Goal: Task Accomplishment & Management: Manage account settings

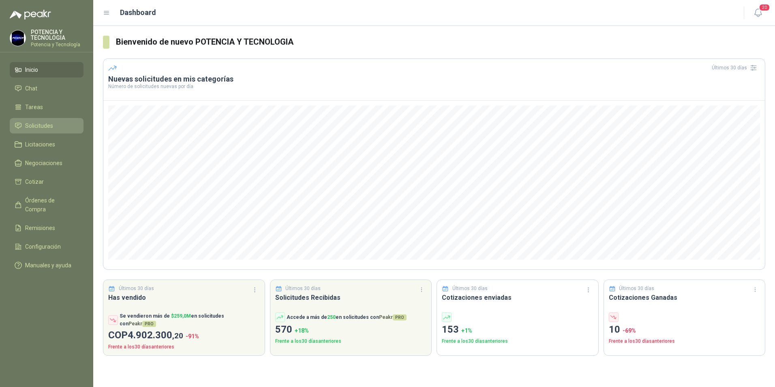
click at [40, 122] on span "Solicitudes" at bounding box center [39, 125] width 28 height 9
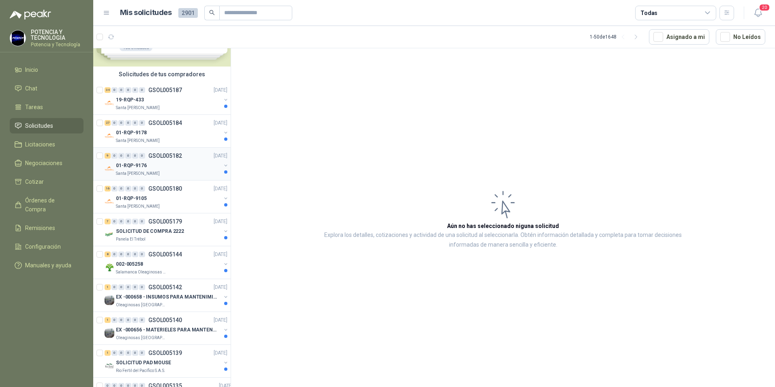
scroll to position [81, 0]
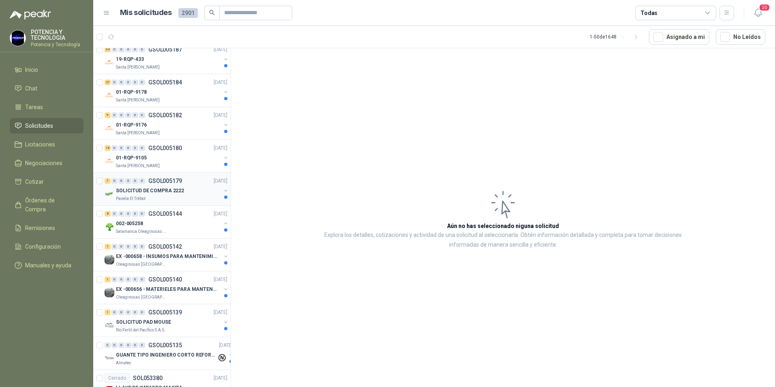
click at [160, 195] on div "SOLICITUD DE COMPRA 2222" at bounding box center [168, 191] width 105 height 10
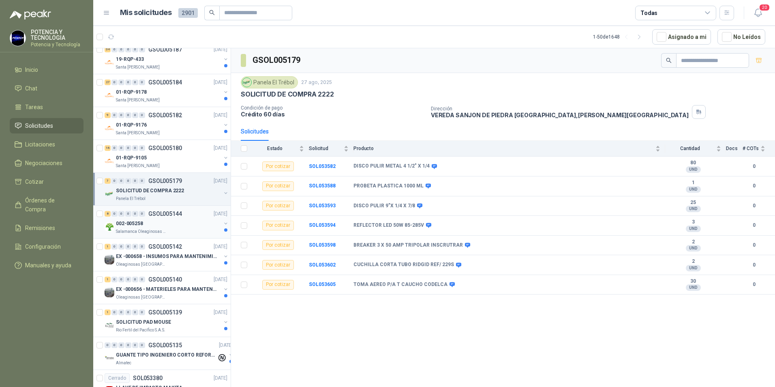
click at [154, 214] on p "GSOL005144" at bounding box center [165, 214] width 34 height 6
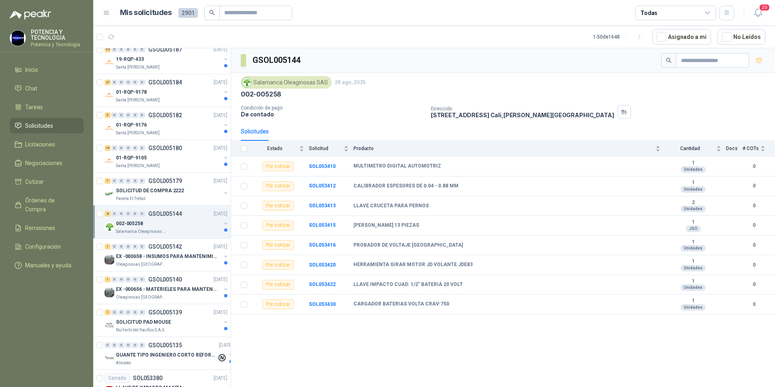
click at [160, 228] on div "002-005258" at bounding box center [168, 223] width 105 height 10
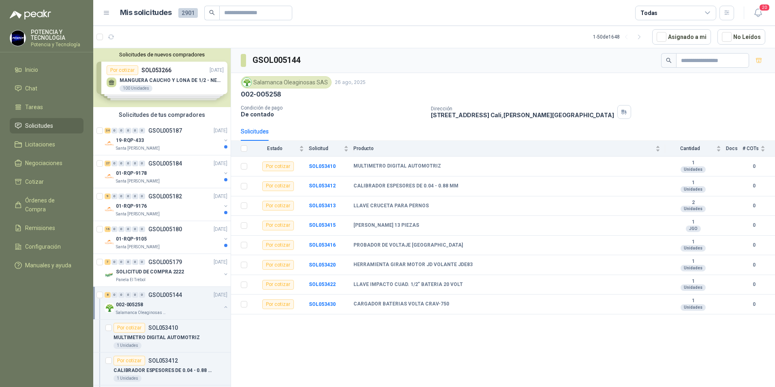
click at [162, 81] on div "Solicitudes de nuevos compradores Por cotizar SOL053266 25/08/25 MANGUERA CAUCH…" at bounding box center [161, 77] width 137 height 59
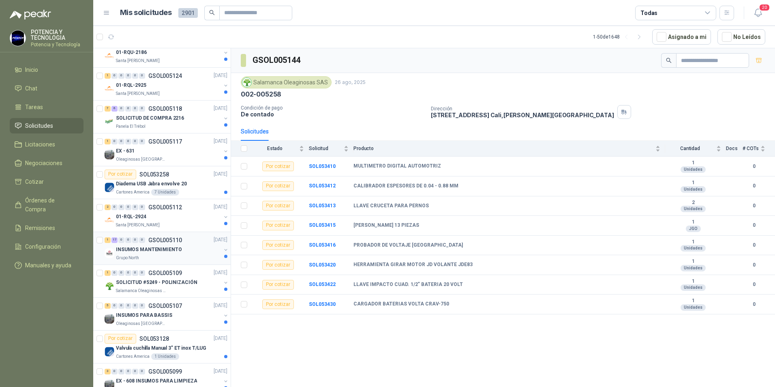
scroll to position [891, 0]
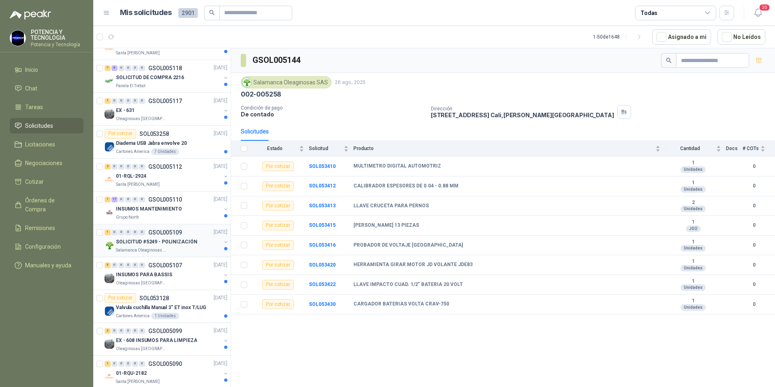
click at [176, 239] on p "SOLICITUD #5249 - POLINIZACIÓN" at bounding box center [156, 242] width 81 height 8
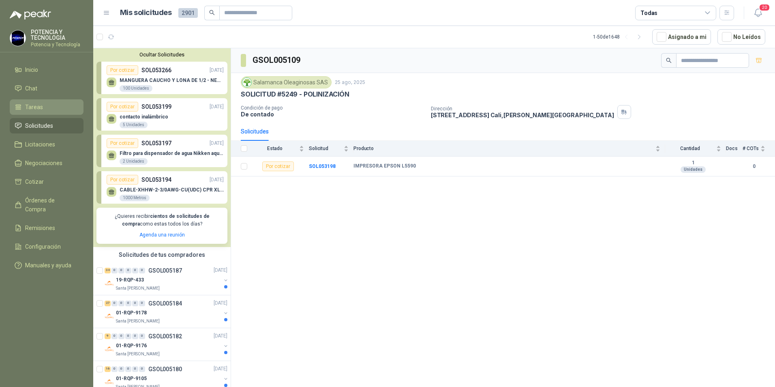
click at [39, 107] on span "Tareas" at bounding box center [34, 107] width 18 height 9
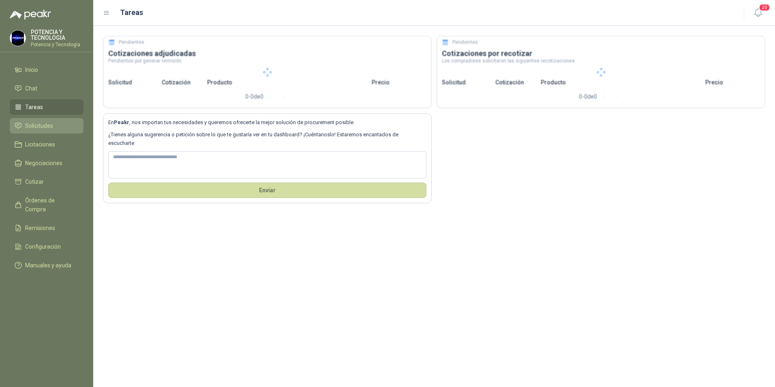
click at [41, 127] on span "Solicitudes" at bounding box center [39, 125] width 28 height 9
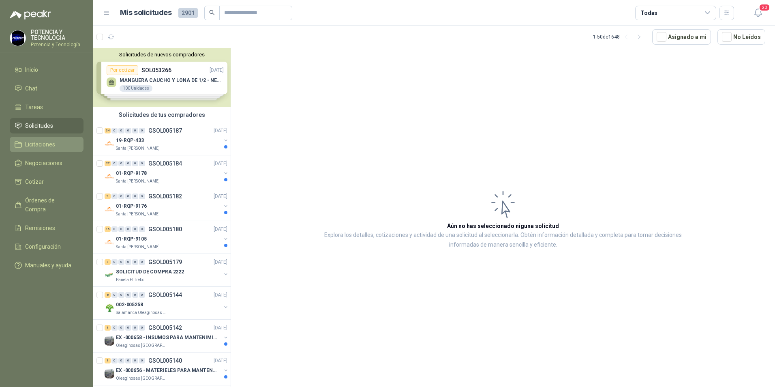
click at [45, 142] on span "Licitaciones" at bounding box center [40, 144] width 30 height 9
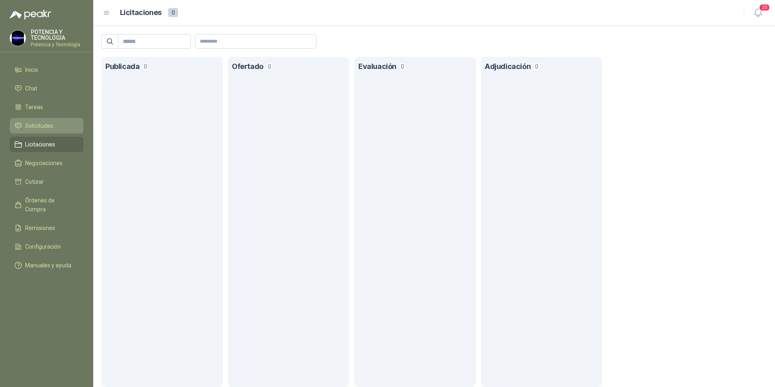
click at [52, 130] on link "Solicitudes" at bounding box center [47, 125] width 74 height 15
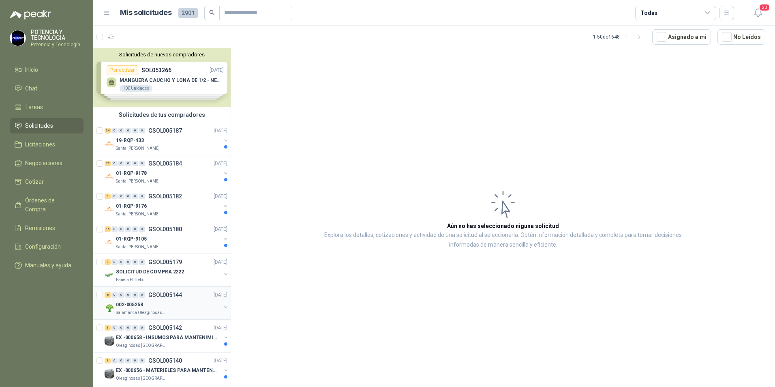
click at [171, 310] on div "Salamanca Oleaginosas SAS" at bounding box center [168, 312] width 105 height 6
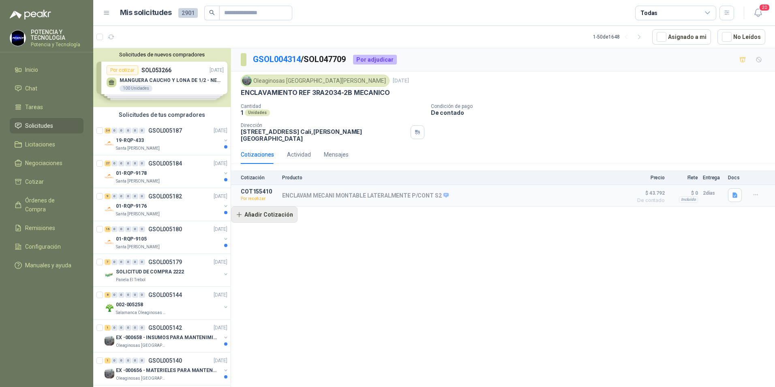
click at [252, 209] on button "Añadir Cotización" at bounding box center [264, 214] width 66 height 16
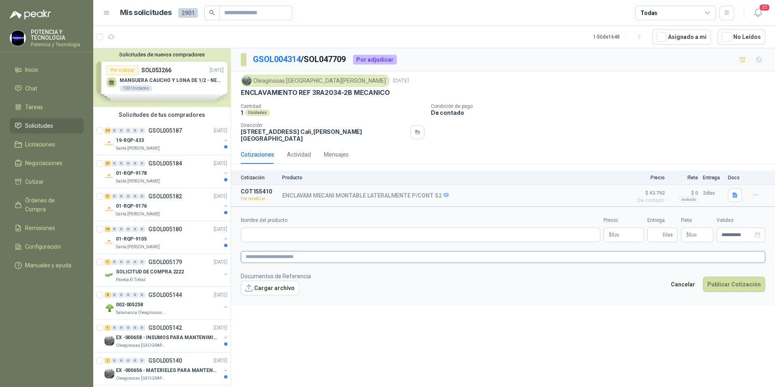
click at [305, 252] on textarea at bounding box center [503, 257] width 524 height 12
click at [608, 193] on button "Detalles" at bounding box center [600, 195] width 38 height 11
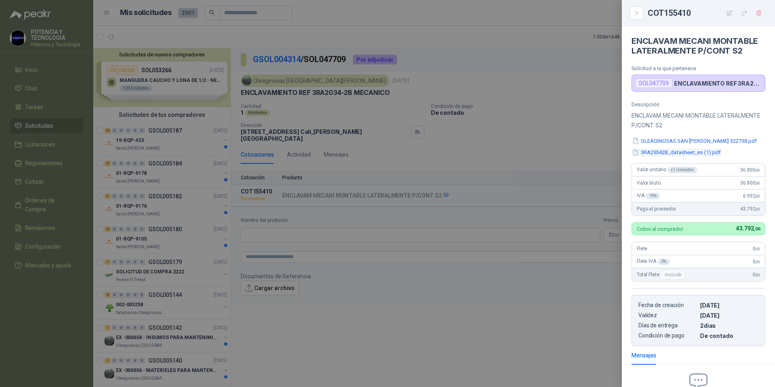
drag, startPoint x: 641, startPoint y: 152, endPoint x: 674, endPoint y: 152, distance: 32.8
click at [674, 152] on button "3RA29342B_datasheet_es (1).pdf" at bounding box center [676, 152] width 90 height 9
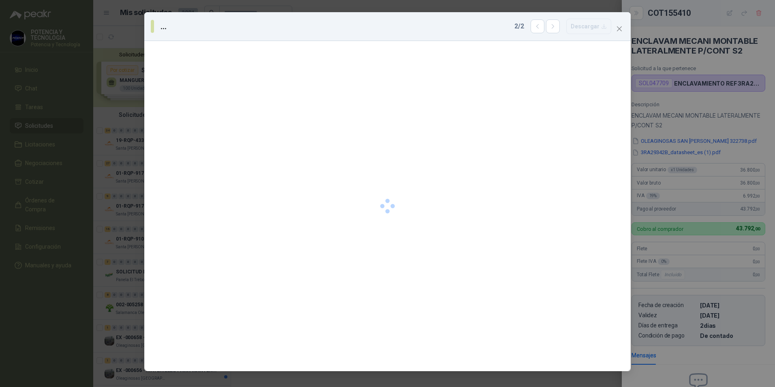
click at [739, 156] on div "... 2 / 2 Descargar" at bounding box center [387, 193] width 775 height 387
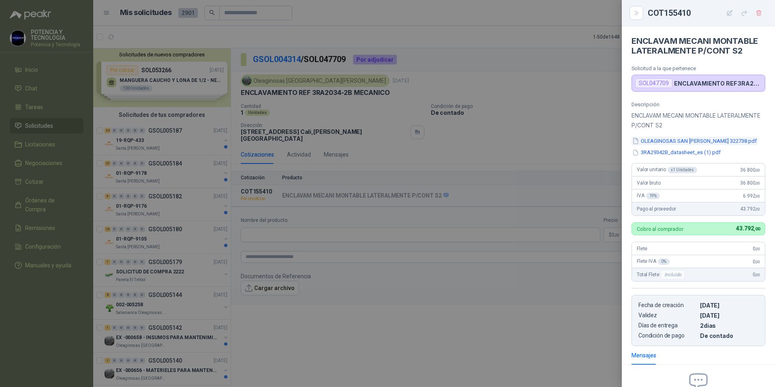
click at [658, 144] on button "OLEAGINOSAS SAN FERNANDO 322738.pdf" at bounding box center [694, 141] width 126 height 9
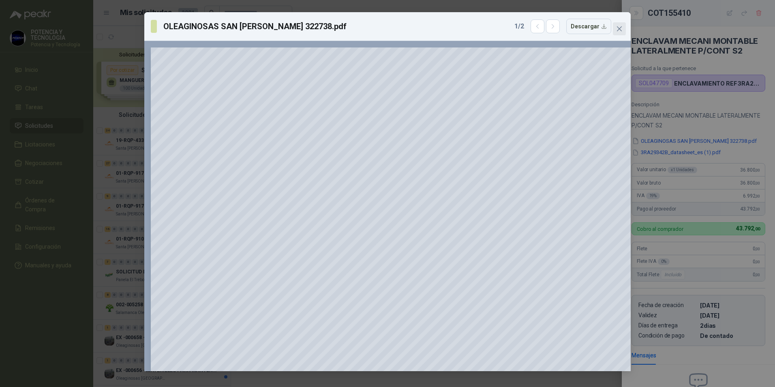
click at [622, 29] on icon "close" at bounding box center [619, 29] width 6 height 6
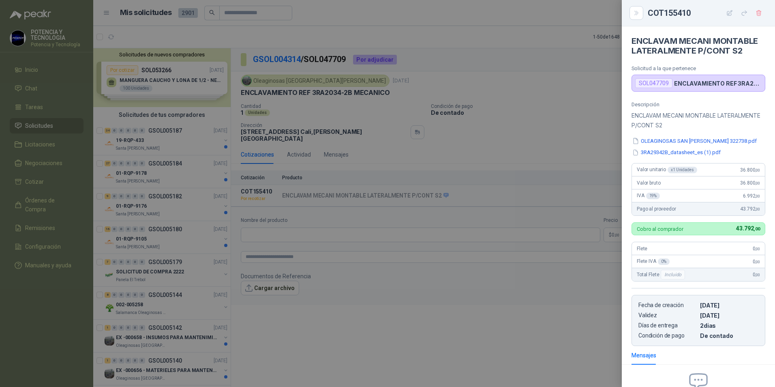
click at [435, 144] on div at bounding box center [387, 193] width 775 height 387
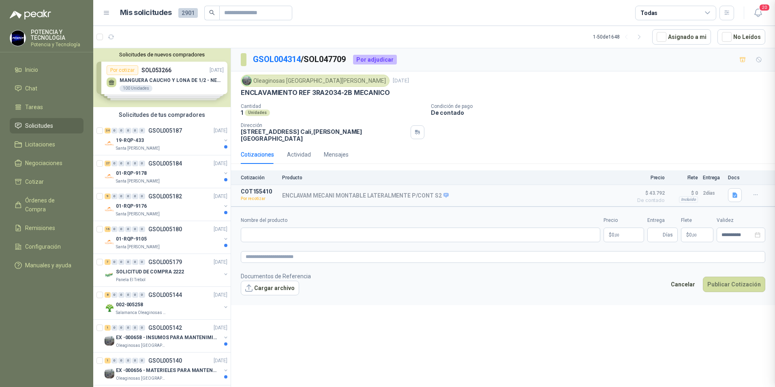
scroll to position [94, 0]
drag, startPoint x: 262, startPoint y: 289, endPoint x: 278, endPoint y: 289, distance: 16.2
click at [278, 289] on button "Cargar archivo" at bounding box center [270, 287] width 58 height 15
click at [753, 191] on icon "button" at bounding box center [755, 194] width 7 height 7
click at [749, 189] on button "button" at bounding box center [755, 194] width 13 height 13
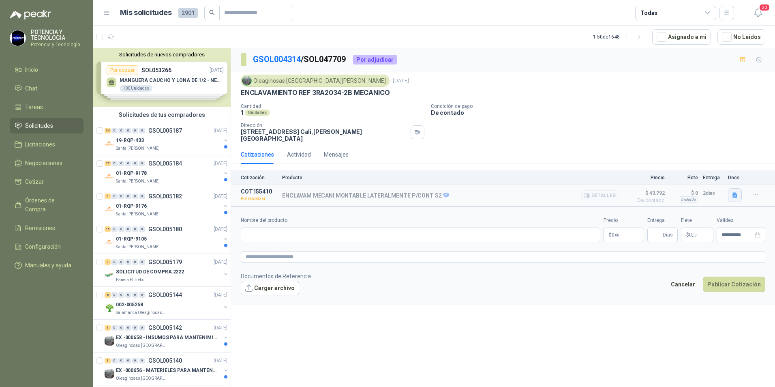
click at [734, 192] on icon "button" at bounding box center [734, 194] width 5 height 5
click at [676, 163] on button "OLEAGINOSAS SAN FERNANDO 322738.pdf" at bounding box center [673, 163] width 126 height 9
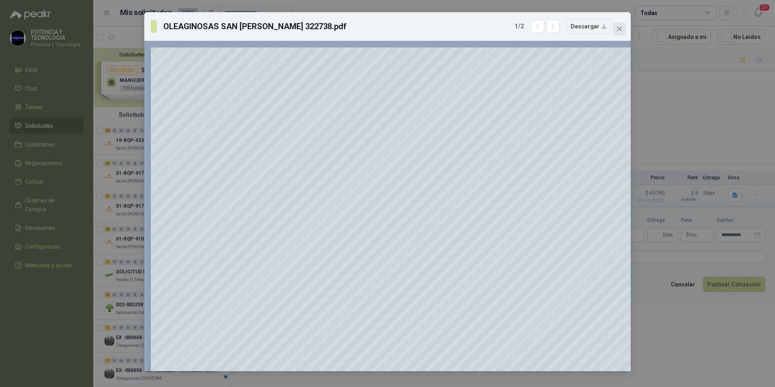
click at [625, 33] on button "Close" at bounding box center [619, 28] width 13 height 13
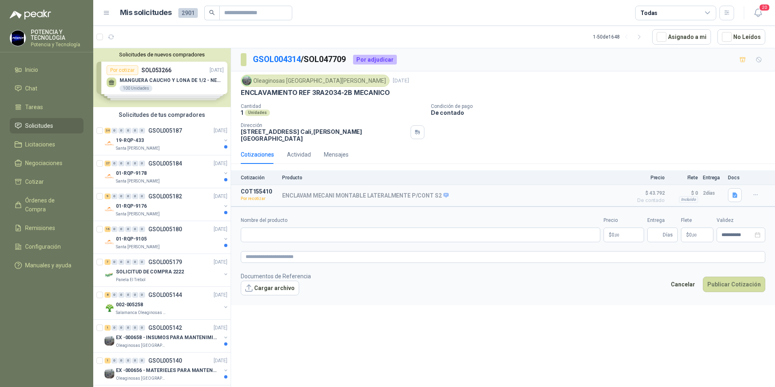
click at [633, 230] on p "$ 0 ,00" at bounding box center [623, 234] width 41 height 15
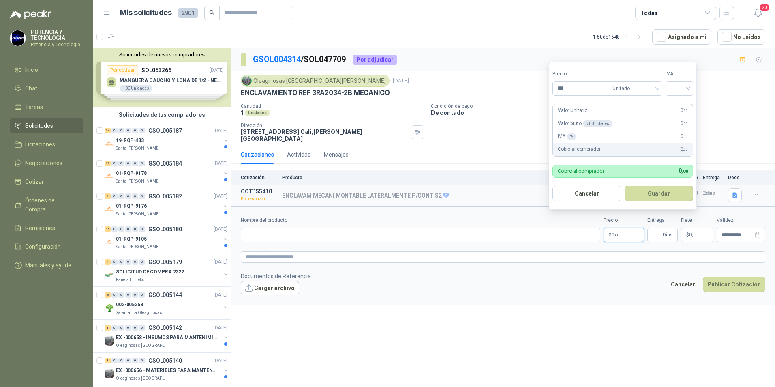
click at [633, 230] on p "$ 0 ,00" at bounding box center [623, 234] width 41 height 15
drag, startPoint x: 589, startPoint y: 87, endPoint x: 446, endPoint y: 77, distance: 143.4
click at [449, 77] on body "POTENCIA Y TECNOLOGIA Potencia y Tecnología Inicio Chat Tareas Solicitudes Lici…" at bounding box center [387, 193] width 775 height 387
type input "********"
click at [687, 88] on input "search" at bounding box center [679, 87] width 18 height 12
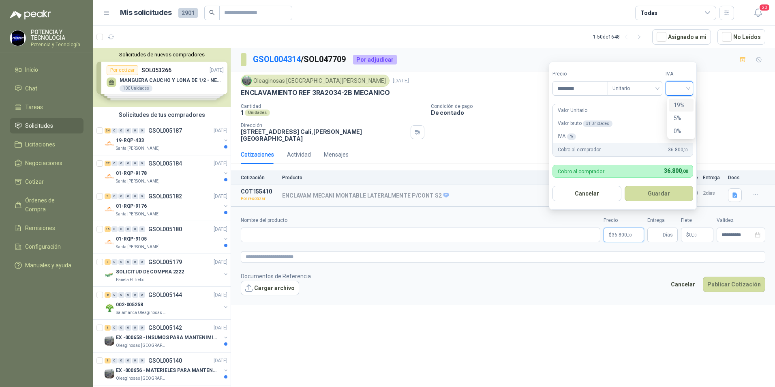
click at [680, 108] on div "19%" at bounding box center [680, 104] width 25 height 13
click at [659, 192] on button "Guardar" at bounding box center [660, 193] width 70 height 15
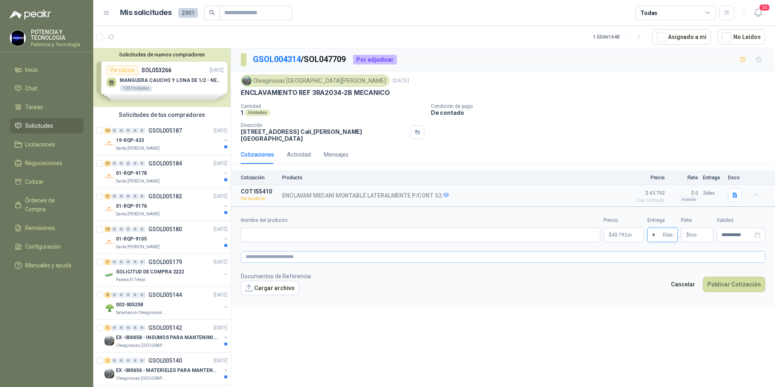
type input "*"
click at [751, 251] on textarea at bounding box center [503, 257] width 524 height 12
click at [442, 240] on form "**********" at bounding box center [503, 255] width 544 height 98
click at [442, 235] on input "Nombre del producto" at bounding box center [420, 234] width 359 height 15
click at [282, 192] on p "ENCLAVAM MECANI MONTABLE LATERALMENTE P/CONT S2" at bounding box center [365, 195] width 167 height 7
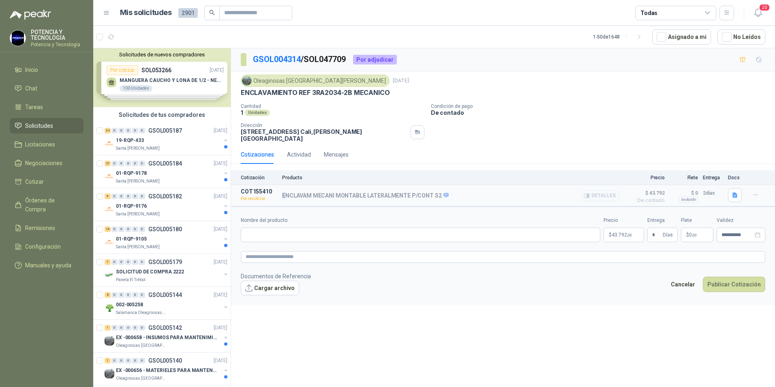
click at [282, 192] on p "ENCLAVAM MECANI MONTABLE LATERALMENTE P/CONT S2" at bounding box center [365, 195] width 167 height 7
drag, startPoint x: 283, startPoint y: 191, endPoint x: 368, endPoint y: 200, distance: 86.0
click at [283, 192] on p "ENCLAVAM MECANI MONTABLE LATERALMENTE P/CONT S2" at bounding box center [365, 195] width 167 height 7
drag, startPoint x: 438, startPoint y: 190, endPoint x: 281, endPoint y: 185, distance: 157.3
click at [281, 185] on article "COT155410 Por recotizar ENCLAVAM MECANI MONTABLE LATERALMENTE P/CONT S2 Detalle…" at bounding box center [503, 195] width 544 height 21
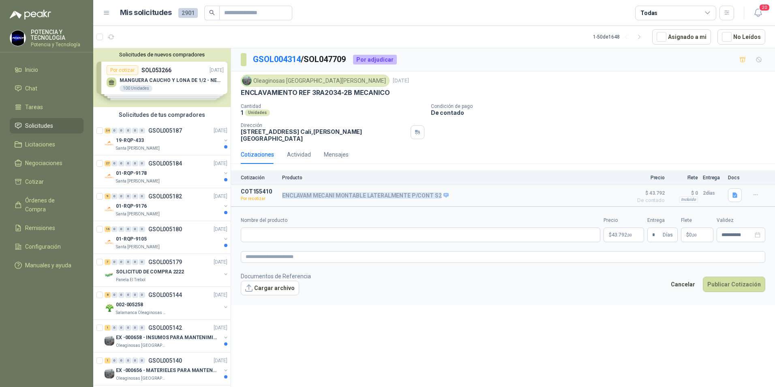
copy div "ENCLAVAM MECANI MONTABLE LATERALMENTE P/CONT S2"
click at [284, 229] on input "Nombre del producto" at bounding box center [420, 234] width 359 height 15
paste input "**********"
type input "**********"
click at [303, 257] on textarea at bounding box center [503, 257] width 524 height 12
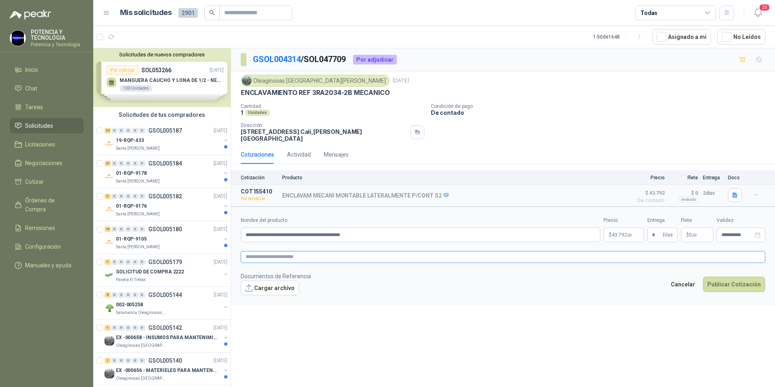
paste textarea "**********"
type textarea "**********"
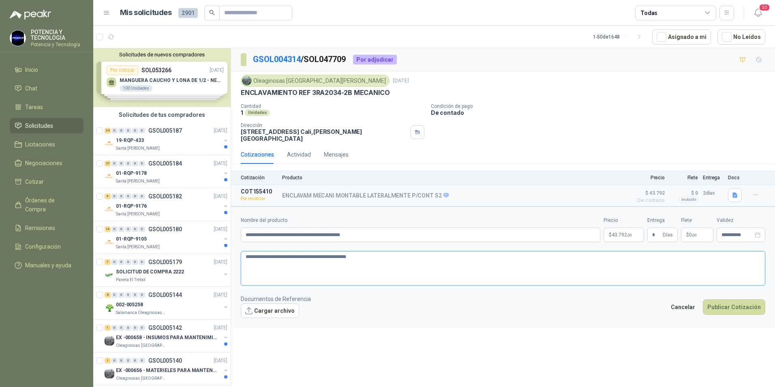
click at [273, 270] on textarea "**********" at bounding box center [503, 268] width 524 height 34
type textarea "**********"
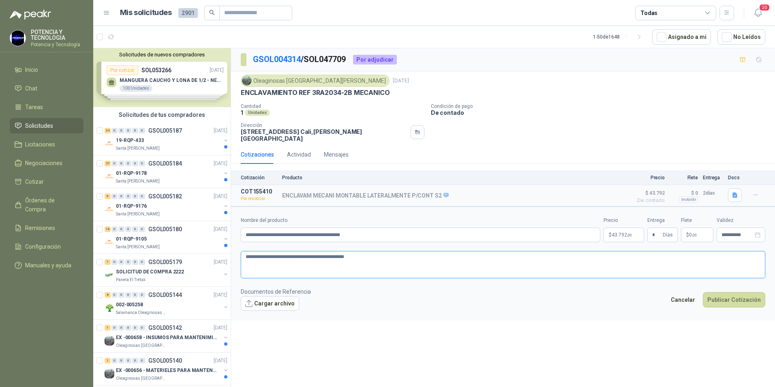
type textarea "**********"
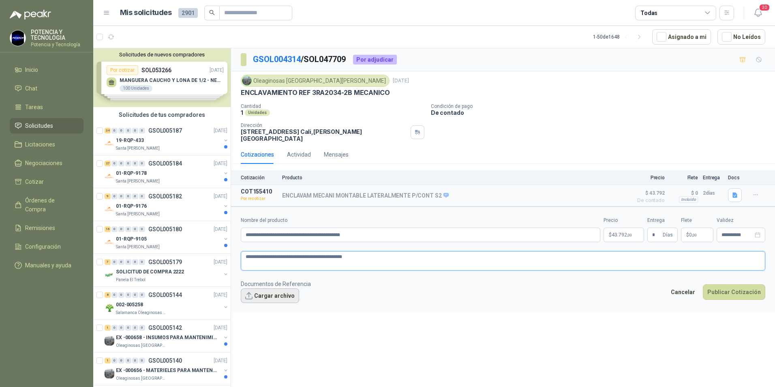
type textarea "**********"
click at [252, 288] on button "Cargar archivo" at bounding box center [270, 295] width 58 height 15
click at [749, 188] on button "button" at bounding box center [755, 194] width 13 height 13
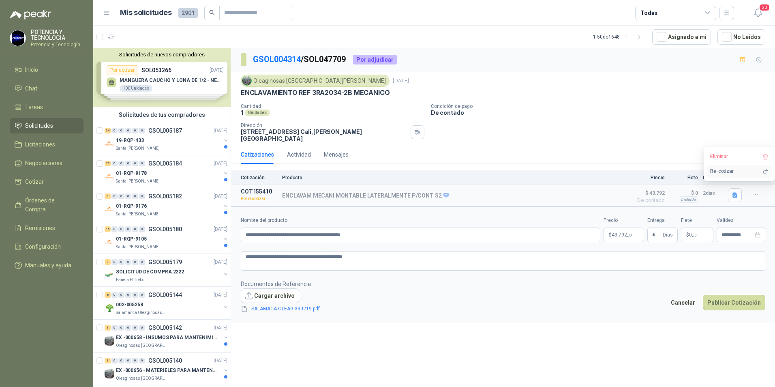
click at [741, 172] on button "Re-cotizar" at bounding box center [739, 170] width 65 height 13
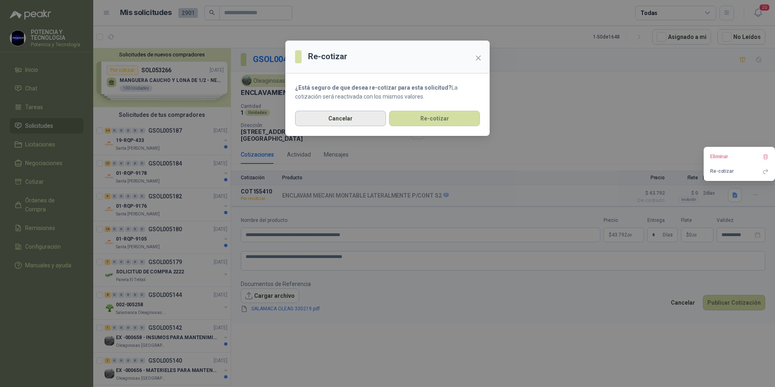
click at [354, 116] on button "Cancelar" at bounding box center [340, 118] width 91 height 15
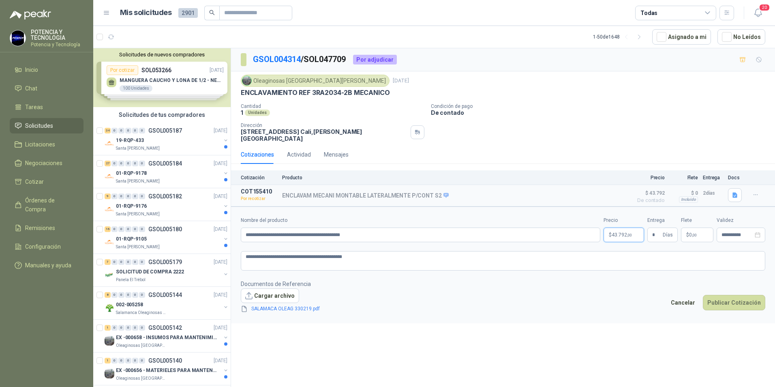
click at [634, 233] on p "$ 43.792 ,00" at bounding box center [623, 234] width 41 height 15
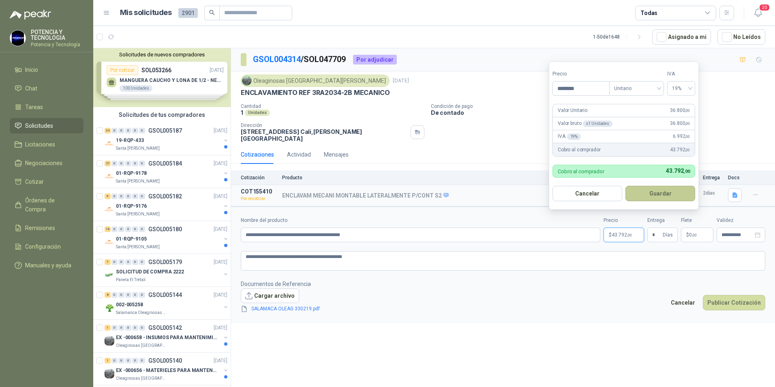
click at [675, 189] on button "Guardar" at bounding box center [660, 193] width 70 height 15
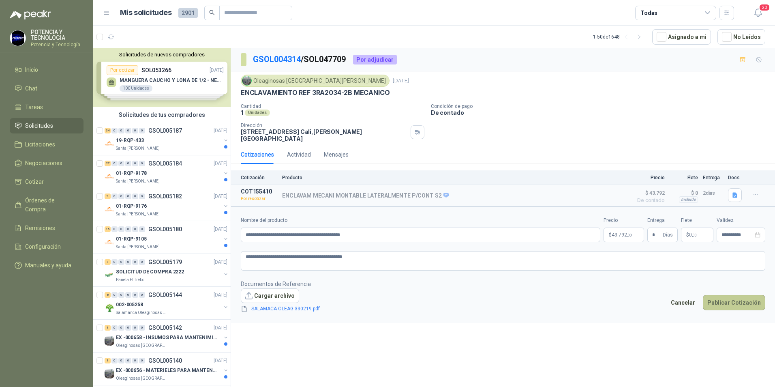
click at [741, 297] on button "Publicar Cotización" at bounding box center [734, 302] width 62 height 15
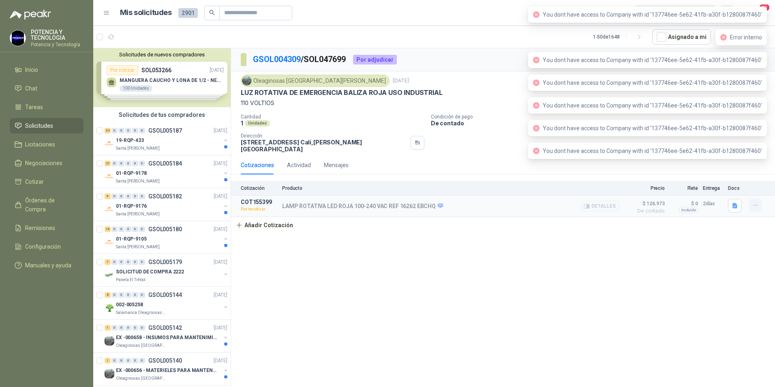
click at [752, 202] on icon "button" at bounding box center [755, 205] width 7 height 7
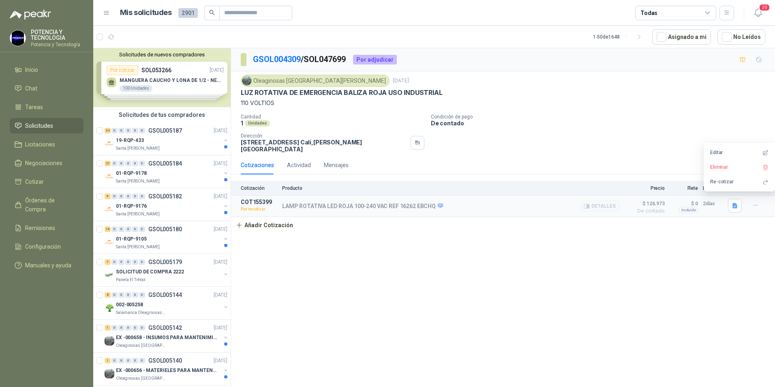
click at [413, 207] on div "LAMP ROTATIVA LED ROJA 100-240 VAC REF 16262 EBCHQ Detalles" at bounding box center [450, 206] width 337 height 15
click at [407, 203] on p "LAMP ROTATIVA LED ROJA 100-240 VAC REF 16262 EBCHQ" at bounding box center [362, 206] width 161 height 7
click at [733, 203] on icon "button" at bounding box center [734, 205] width 5 height 5
click at [0, 338] on html "POTENCIA Y TECNOLOGIA Potencia y Tecnología Inicio Chat Tareas Solicitudes Lici…" at bounding box center [387, 193] width 775 height 387
click at [758, 202] on icon "button" at bounding box center [755, 205] width 7 height 7
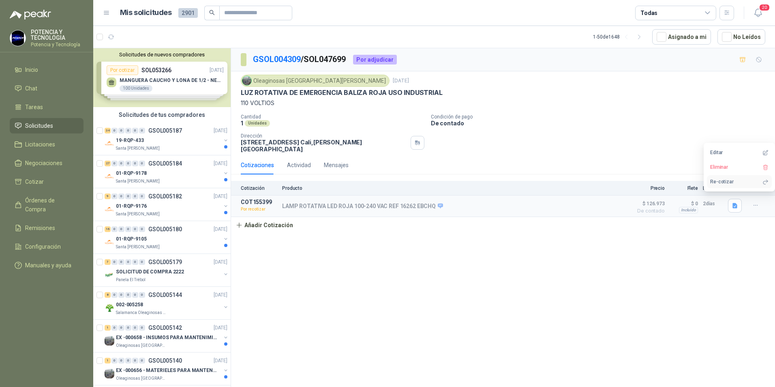
click at [748, 185] on button "Re-cotizar" at bounding box center [739, 181] width 65 height 13
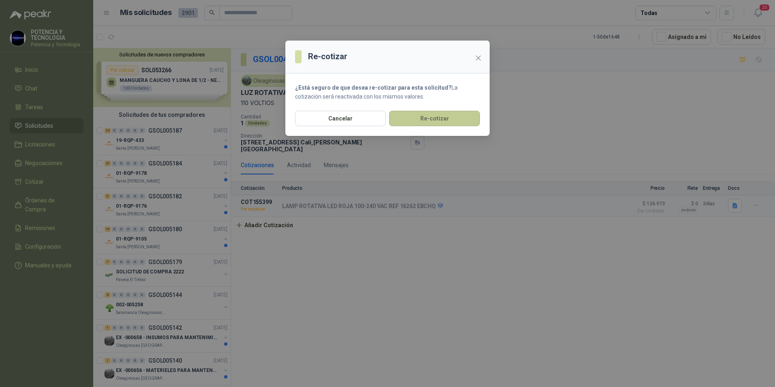
click at [441, 115] on button "Re-cotizar" at bounding box center [434, 118] width 91 height 15
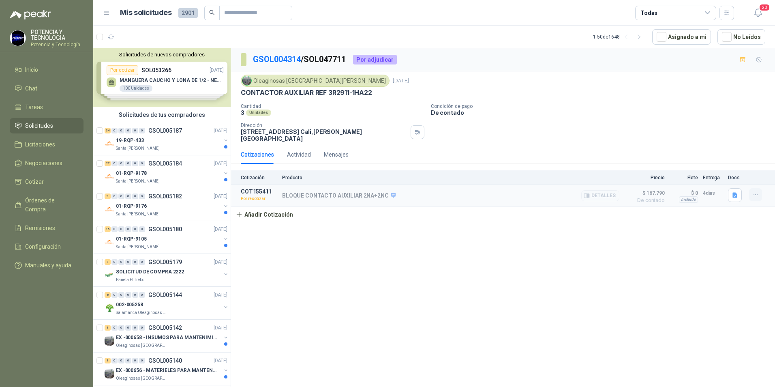
click at [758, 191] on icon "button" at bounding box center [755, 194] width 7 height 7
click at [622, 145] on div "Cotizaciones Actividad Mensajes" at bounding box center [503, 154] width 524 height 19
click at [735, 192] on icon "button" at bounding box center [734, 194] width 5 height 5
click at [693, 175] on button "OLEAGINOSAS SAN F 322739.pdf" at bounding box center [691, 171] width 89 height 9
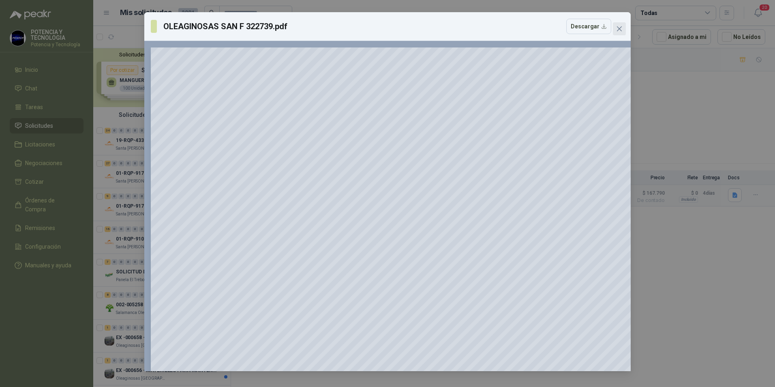
click at [616, 29] on icon "close" at bounding box center [619, 29] width 6 height 6
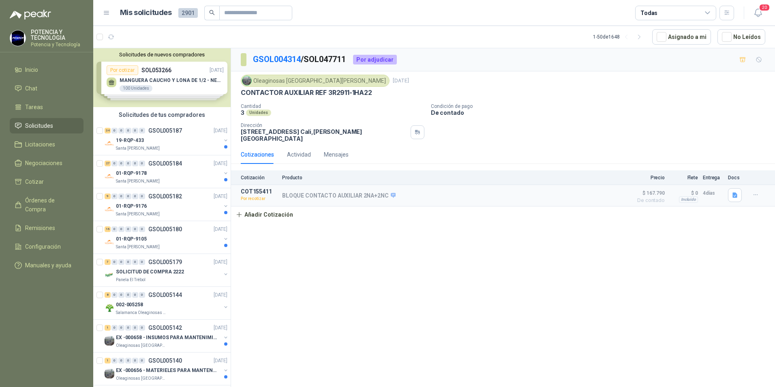
drag, startPoint x: 0, startPoint y: 311, endPoint x: 0, endPoint y: 307, distance: 4.5
click at [0, 311] on html "POTENCIA Y TECNOLOGIA Potencia y Tecnología Inicio Chat Tareas Solicitudes Lici…" at bounding box center [387, 193] width 775 height 387
click at [750, 192] on button "button" at bounding box center [755, 194] width 13 height 13
drag, startPoint x: 682, startPoint y: 131, endPoint x: 712, endPoint y: 169, distance: 48.2
click at [685, 132] on div "Cantidad 3 Unidades Condición de pago De contado Dirección [STREET_ADDRESS][PER…" at bounding box center [503, 122] width 524 height 38
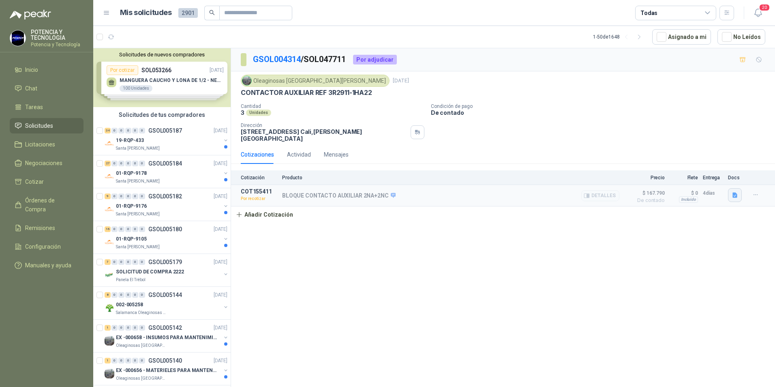
click at [735, 192] on icon "button" at bounding box center [734, 195] width 7 height 7
click at [686, 168] on button "OLEAGINOSAS SAN F 322739.pdf" at bounding box center [691, 171] width 89 height 9
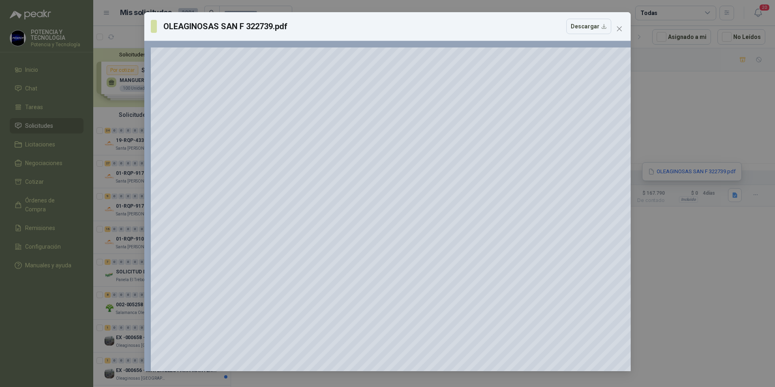
click at [2, 304] on div "OLEAGINOSAS SAN F 322739.pdf Descargar 150 %" at bounding box center [387, 193] width 775 height 387
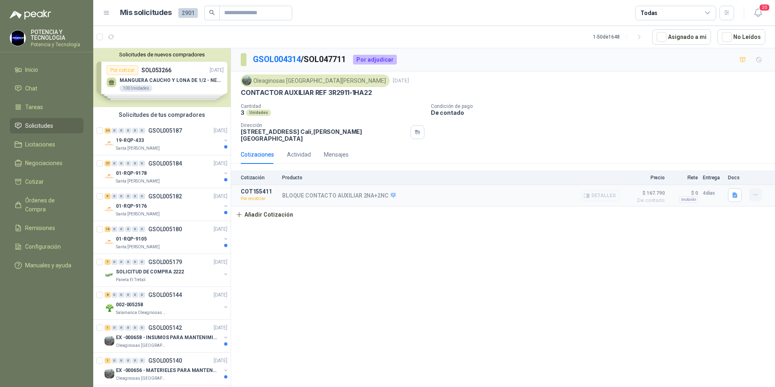
click at [755, 191] on icon "button" at bounding box center [755, 194] width 7 height 7
click at [724, 168] on button "Re-cotizar" at bounding box center [739, 170] width 65 height 13
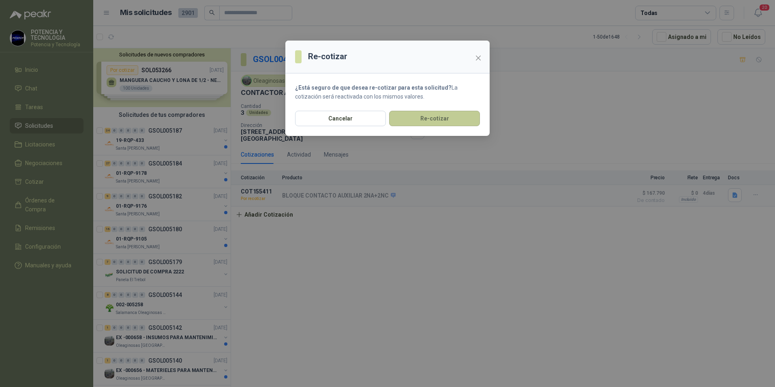
click at [429, 116] on button "Re-cotizar" at bounding box center [434, 118] width 91 height 15
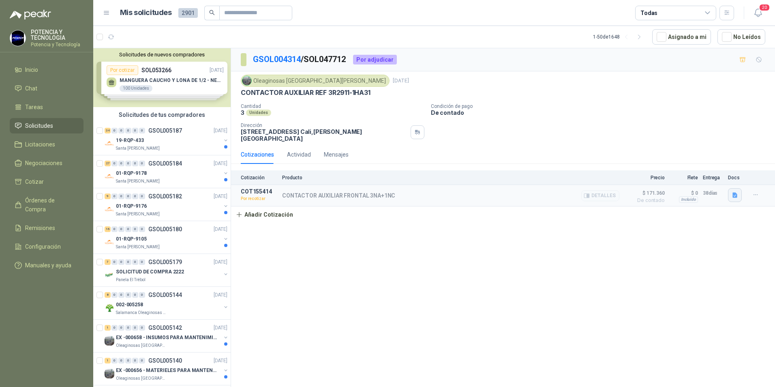
click at [735, 192] on icon "button" at bounding box center [734, 195] width 7 height 7
click at [664, 167] on div "OLEAOGINOSAS SAN [PERSON_NAME] 322741.pdf" at bounding box center [671, 171] width 140 height 19
click at [666, 171] on button "OLEAOGINOSAS SAN [PERSON_NAME] 322741.pdf" at bounding box center [672, 171] width 130 height 9
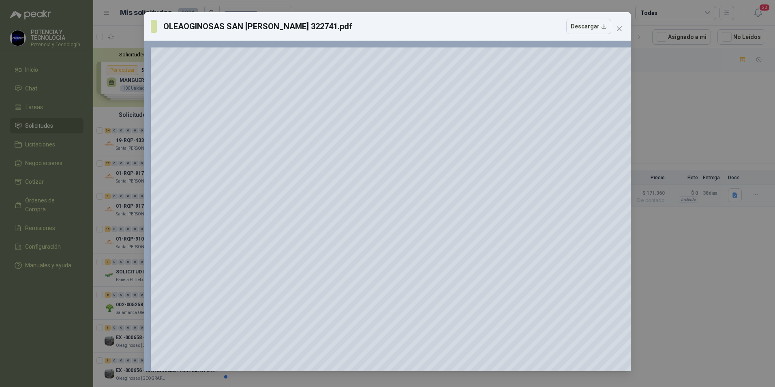
click at [38, 173] on div "OLEAOGINOSAS SAN FERNANDO 322741.pdf Descargar 150 %" at bounding box center [387, 193] width 775 height 387
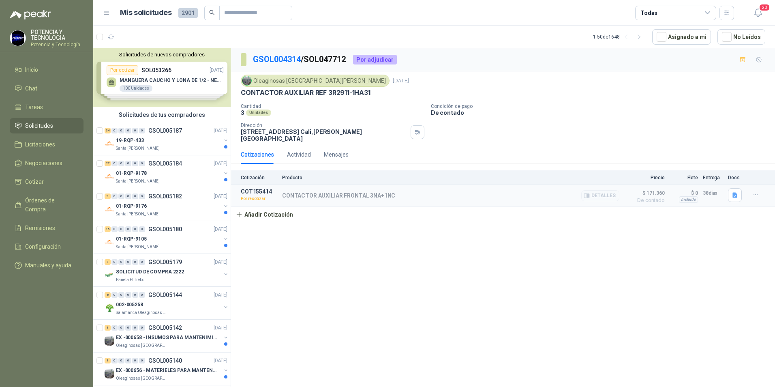
click at [308, 180] on div "Cotización Producto Precio Flete Entrega Docs COT155414 Por recotizar CONTACTOR…" at bounding box center [503, 196] width 544 height 52
click at [312, 192] on p "CONTACTOR AUXILIAR FRONTAL 3NA+1NC" at bounding box center [338, 195] width 113 height 6
click at [737, 193] on button "button" at bounding box center [735, 195] width 14 height 14
click at [657, 178] on div "OLEAOGINOSAS SAN [PERSON_NAME] 322741.pdf" at bounding box center [671, 171] width 140 height 19
click at [659, 172] on button "OLEAOGINOSAS SAN [PERSON_NAME] 322741.pdf" at bounding box center [672, 171] width 130 height 9
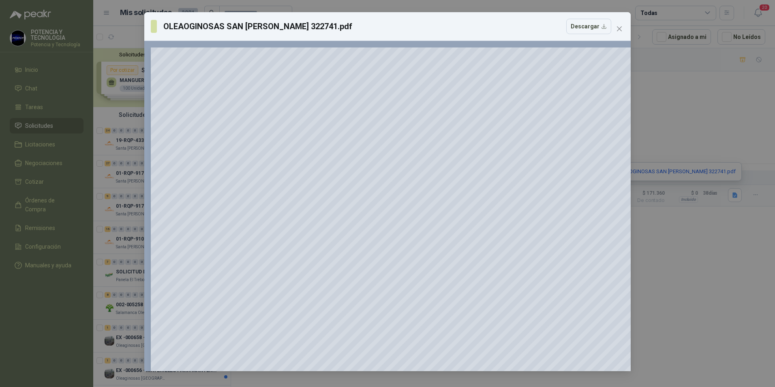
click at [739, 274] on div "OLEAOGINOSAS SAN [PERSON_NAME] 322741.pdf Descargar 150 %" at bounding box center [387, 193] width 775 height 387
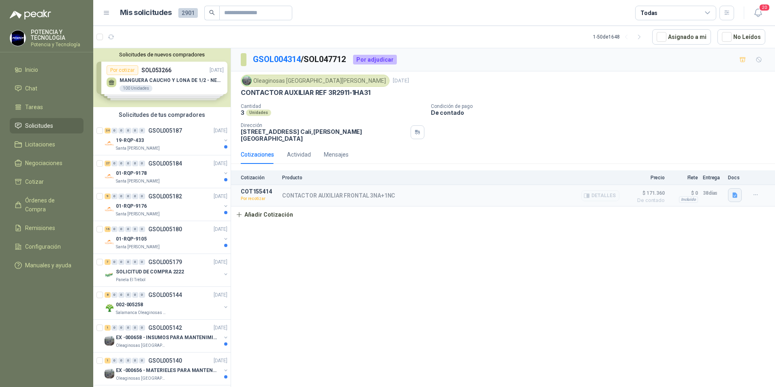
click at [731, 192] on icon "button" at bounding box center [734, 195] width 7 height 7
click at [712, 171] on button "OLEAOGINOSAS SAN [PERSON_NAME] 322741.pdf" at bounding box center [672, 171] width 130 height 9
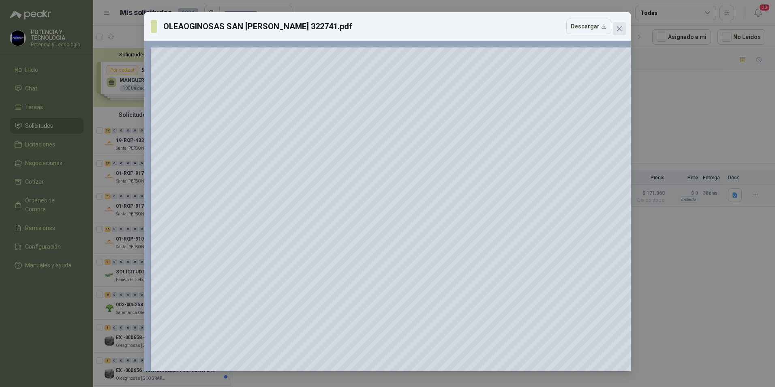
click at [619, 34] on button "Close" at bounding box center [619, 28] width 13 height 13
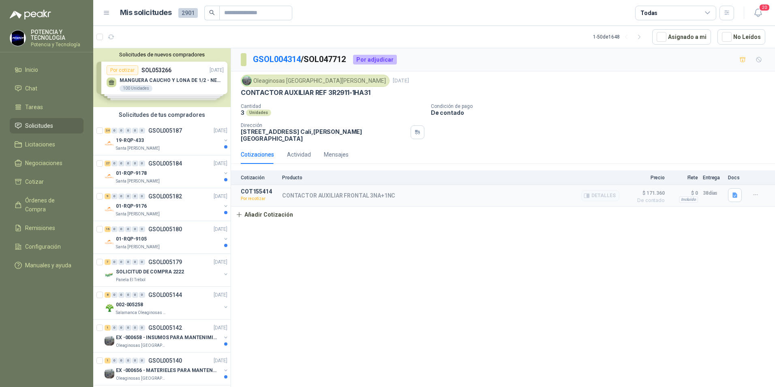
click at [748, 192] on article "COT155414 Por recotizar CONTACTOR AUXILIAR FRONTAL 3NA+1NC Detalles $ 171.360 D…" at bounding box center [503, 195] width 544 height 21
drag, startPoint x: 750, startPoint y: 192, endPoint x: 746, endPoint y: 226, distance: 34.7
click at [747, 226] on div "GSOL004314 / SOL047712 Por adjudicar Oleaginosas San Fernando 1 jul, 2025 CONTA…" at bounding box center [503, 218] width 544 height 341
click at [733, 222] on div "GSOL004314 / SOL047712 Por adjudicar Oleaginosas San Fernando 1 jul, 2025 CONTA…" at bounding box center [503, 218] width 544 height 341
click at [754, 191] on icon "button" at bounding box center [755, 194] width 7 height 7
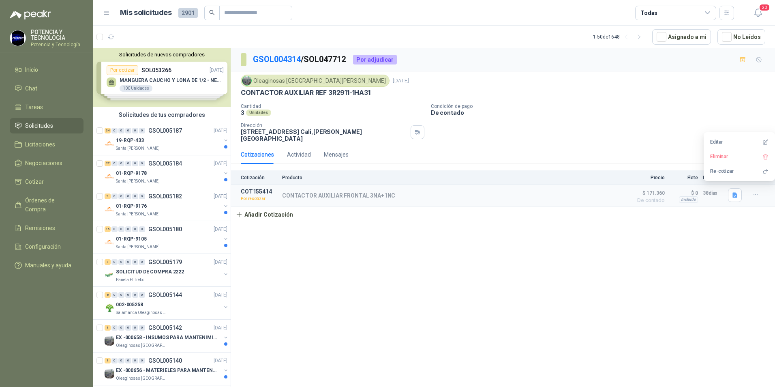
drag, startPoint x: 714, startPoint y: 144, endPoint x: 274, endPoint y: 243, distance: 451.5
click at [483, 295] on body "POTENCIA Y TECNOLOGIA Potencia y Tecnología Inicio Chat Tareas Solicitudes Lici…" at bounding box center [387, 193] width 775 height 387
click at [267, 212] on button "Añadir Cotización" at bounding box center [264, 214] width 66 height 16
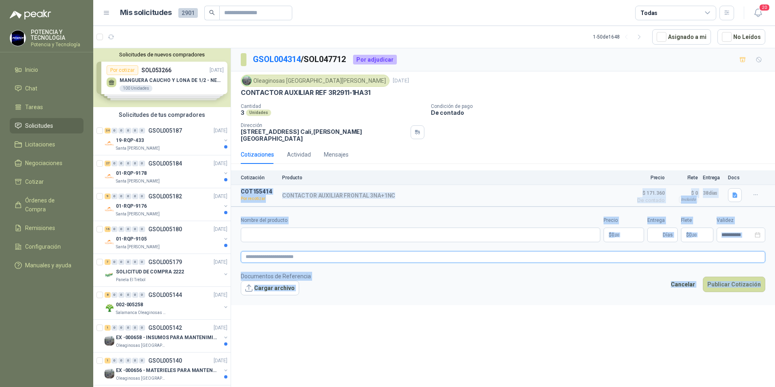
click at [559, 251] on textarea at bounding box center [503, 257] width 524 height 12
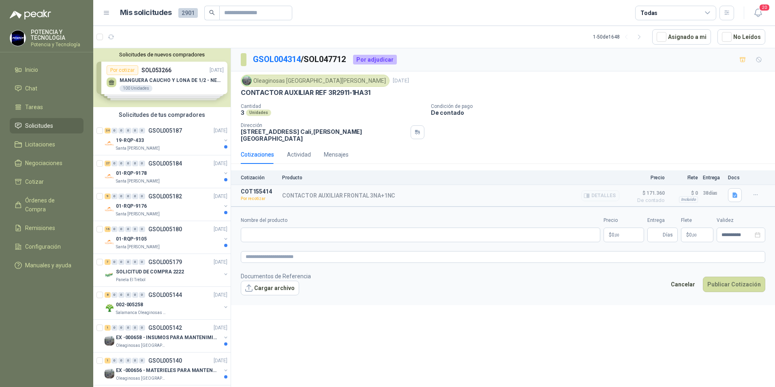
click at [576, 201] on article "COT155414 Por recotizar CONTACTOR AUXILIAR FRONTAL 3NA+1NC Detalles $ 171.360 D…" at bounding box center [503, 195] width 544 height 21
click at [744, 187] on article "COT155414 Por recotizar CONTACTOR AUXILIAR FRONTAL 3NA+1NC Detalles $ 171.360 D…" at bounding box center [503, 195] width 544 height 21
click at [754, 191] on icon "button" at bounding box center [755, 194] width 7 height 7
click at [722, 169] on button "Re-cotizar" at bounding box center [739, 170] width 65 height 13
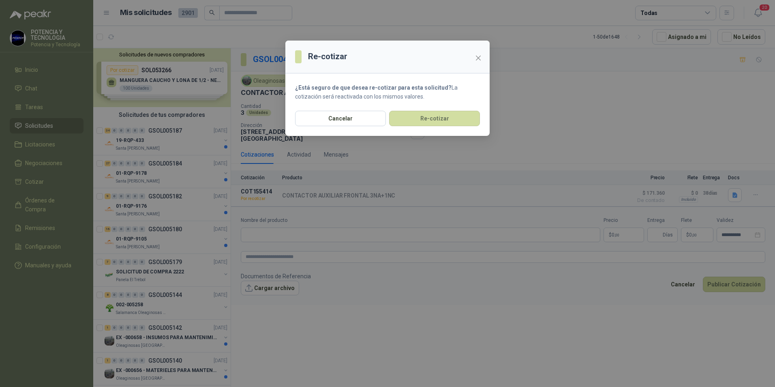
click at [713, 156] on div "Re-cotizar ¿Está seguro de que desea re-cotizar para esta solicitud? La cotizac…" at bounding box center [387, 193] width 775 height 387
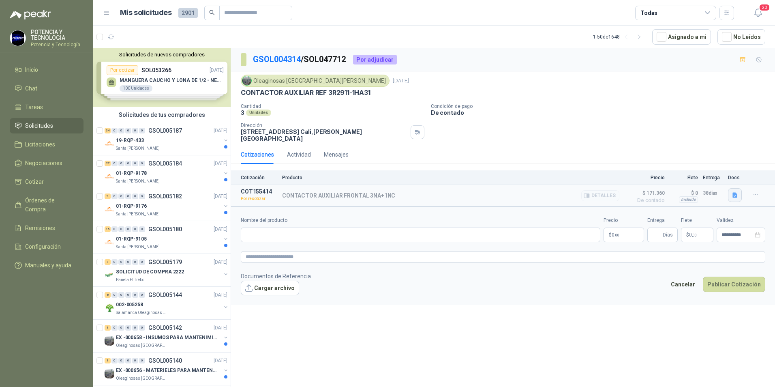
click at [734, 192] on icon "button" at bounding box center [734, 195] width 7 height 7
click at [687, 168] on button "OLEAOGINOSAS SAN [PERSON_NAME] 322741.pdf" at bounding box center [672, 171] width 130 height 9
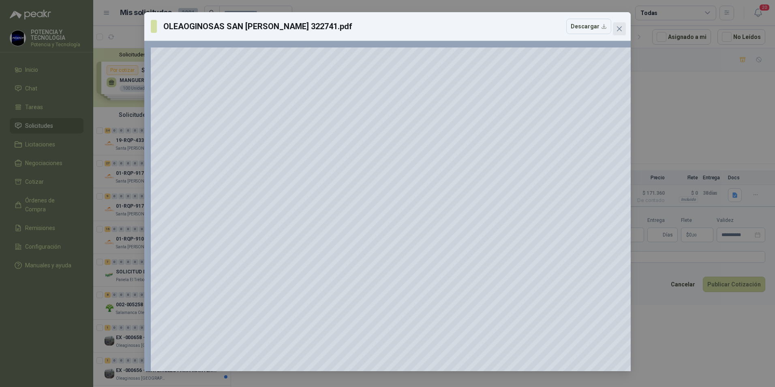
click at [620, 30] on icon "close" at bounding box center [619, 28] width 5 height 5
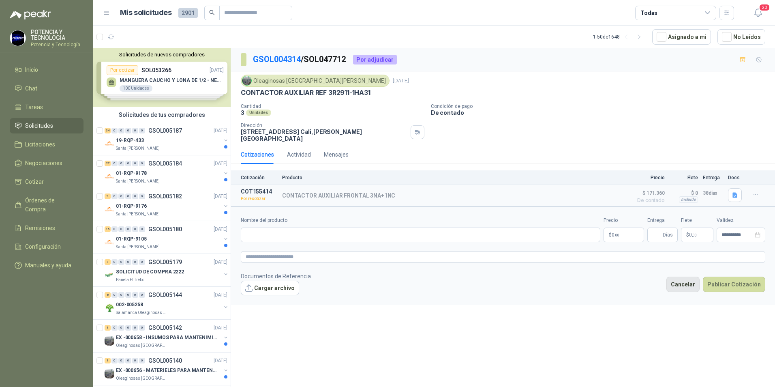
click at [685, 277] on button "Cancelar" at bounding box center [682, 283] width 33 height 15
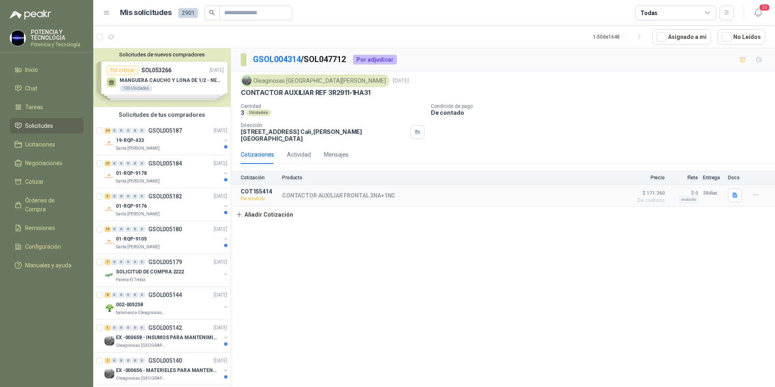
drag, startPoint x: 0, startPoint y: 188, endPoint x: 96, endPoint y: 58, distance: 161.3
click at [0, 187] on html "POTENCIA Y TECNOLOGIA Potencia y Tecnología Inicio Chat Tareas Solicitudes Lici…" at bounding box center [387, 193] width 775 height 387
click at [361, 192] on p "CONTACTOR AUXILIAR FRONTAL 3NA+1NC" at bounding box center [338, 195] width 113 height 6
click at [283, 214] on button "Añadir Cotización" at bounding box center [264, 214] width 66 height 16
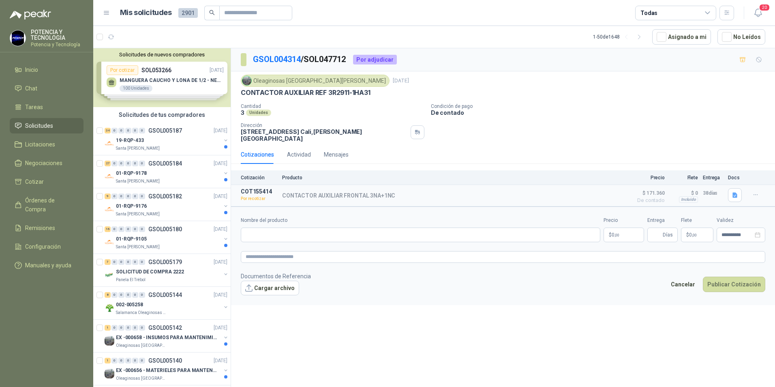
click at [624, 233] on p "$ 0 ,00" at bounding box center [623, 234] width 41 height 15
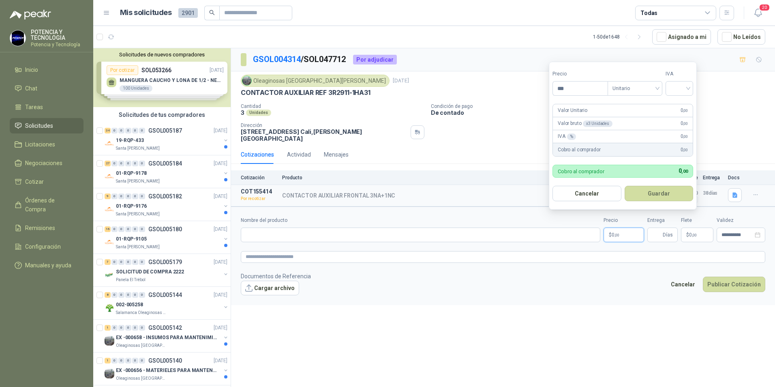
drag, startPoint x: 584, startPoint y: 87, endPoint x: 423, endPoint y: 73, distance: 161.4
click at [426, 74] on body "POTENCIA Y TECNOLOGIA Potencia y Tecnología Inicio Chat Tareas Solicitudes Lici…" at bounding box center [387, 193] width 775 height 387
click at [686, 94] on span at bounding box center [679, 88] width 18 height 14
type input "********"
click at [678, 109] on div "19%" at bounding box center [680, 104] width 15 height 9
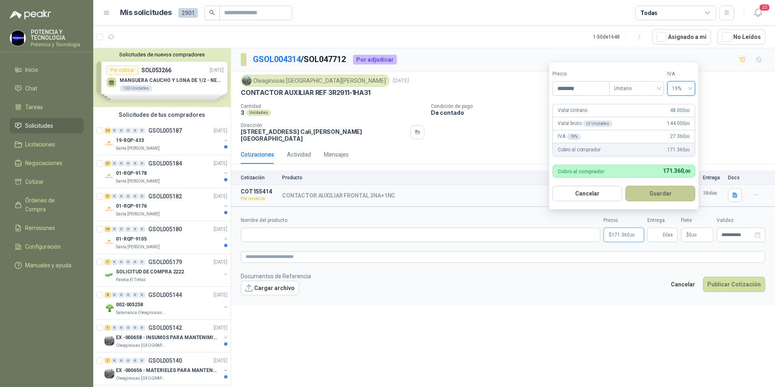
click at [645, 199] on button "Guardar" at bounding box center [660, 193] width 70 height 15
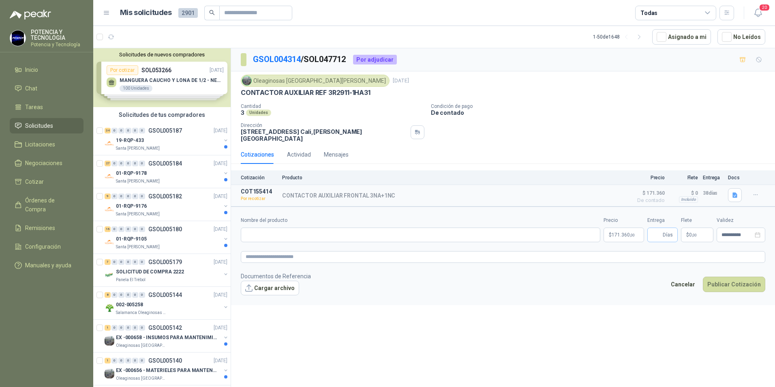
click at [664, 232] on span "Días" at bounding box center [667, 235] width 10 height 14
click at [658, 229] on input "Entrega" at bounding box center [656, 235] width 9 height 14
type input "**"
click at [301, 227] on input "Nombre del producto" at bounding box center [420, 234] width 359 height 15
drag, startPoint x: 399, startPoint y: 190, endPoint x: 282, endPoint y: 189, distance: 117.9
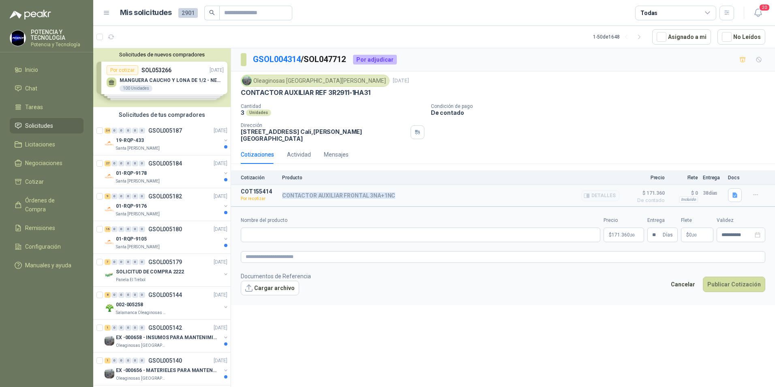
click at [282, 189] on article "COT155414 Por recotizar CONTACTOR AUXILIAR FRONTAL 3NA+1NC Detalles $ 171.360 D…" at bounding box center [503, 195] width 544 height 21
copy p "CONTACTOR AUXILIAR FRONTAL 3NA+1NC"
click at [273, 231] on input "Nombre del producto" at bounding box center [420, 234] width 359 height 15
paste input "**********"
type input "**********"
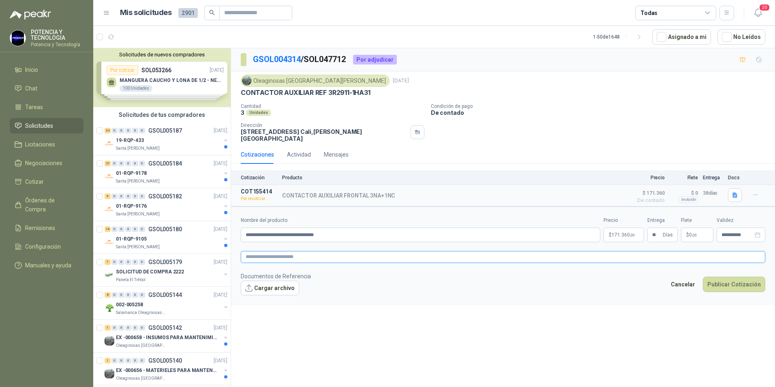
click at [283, 254] on textarea at bounding box center [503, 257] width 524 height 12
paste textarea "**********"
type textarea "**********"
click at [252, 289] on button "Cargar archivo" at bounding box center [270, 287] width 58 height 15
click at [726, 287] on button "Publicar Cotización" at bounding box center [734, 294] width 62 height 15
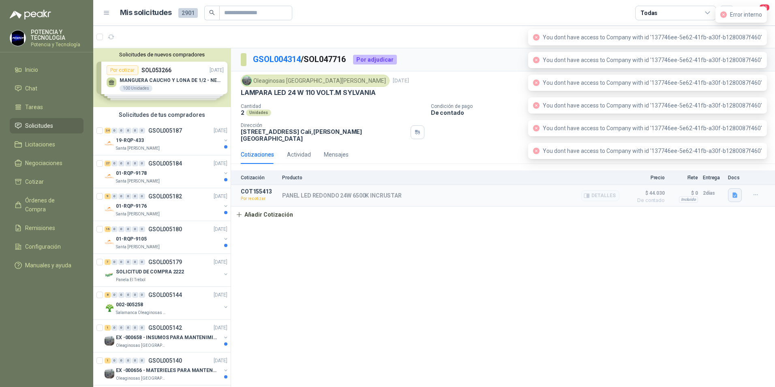
click at [730, 188] on button "button" at bounding box center [735, 195] width 14 height 14
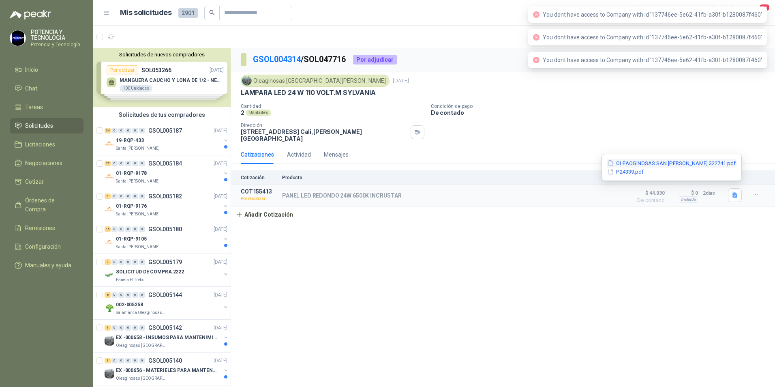
click at [677, 164] on button "OLEAOGINOSAS SAN [PERSON_NAME] 322741.pdf" at bounding box center [672, 163] width 130 height 9
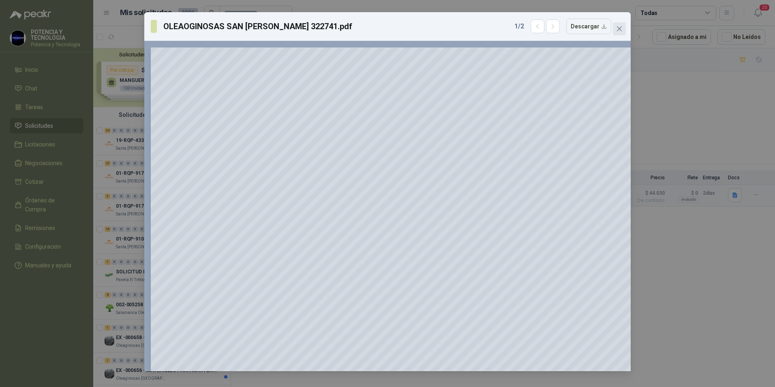
click at [615, 28] on span "Close" at bounding box center [619, 29] width 13 height 6
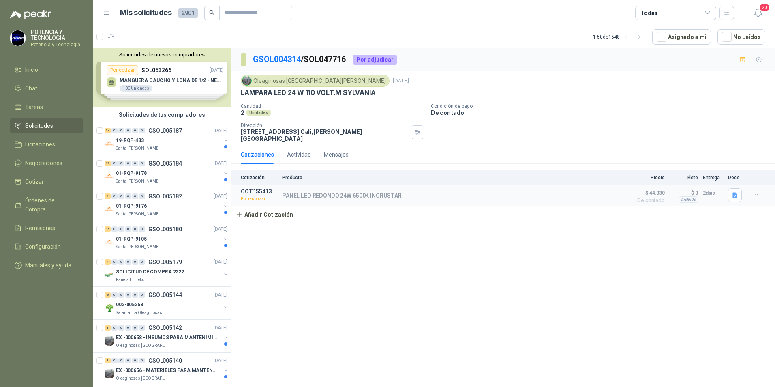
click at [0, 260] on html "POTENCIA Y TECNOLOGIA Potencia y Tecnología Inicio Chat Tareas Solicitudes Lici…" at bounding box center [387, 193] width 775 height 387
drag, startPoint x: 0, startPoint y: 293, endPoint x: 35, endPoint y: 276, distance: 38.8
click at [0, 293] on html "POTENCIA Y TECNOLOGIA Potencia y Tecnología Inicio Chat Tareas Solicitudes Lici…" at bounding box center [387, 193] width 775 height 387
click at [736, 192] on icon "button" at bounding box center [734, 194] width 5 height 5
click at [672, 162] on button "OLEAOGINOSAS SAN [PERSON_NAME] 322741.pdf" at bounding box center [672, 163] width 130 height 9
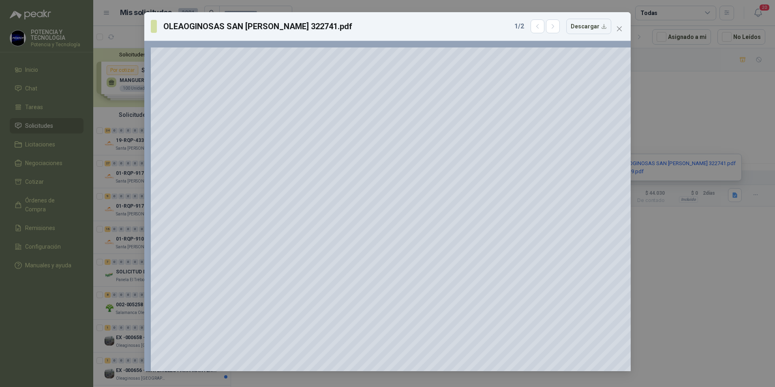
click at [108, 271] on div "OLEAOGINOSAS SAN FERNANDO 322741.pdf 1 / 2 Descargar 150 %" at bounding box center [387, 193] width 775 height 387
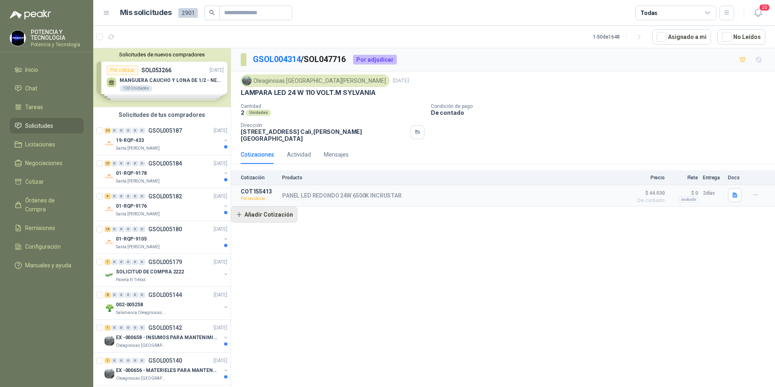
click at [273, 208] on button "Añadir Cotización" at bounding box center [264, 214] width 66 height 16
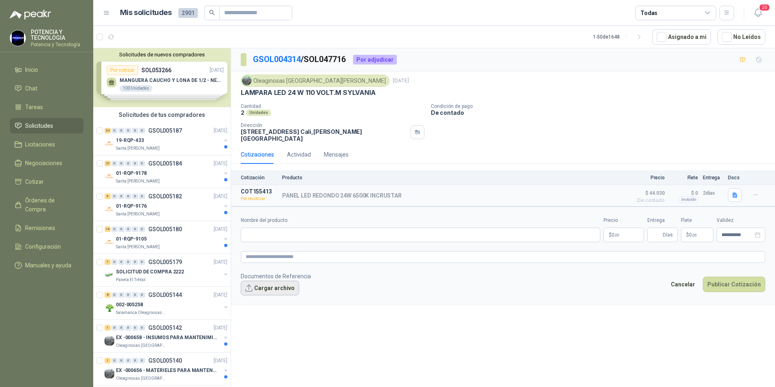
click at [280, 280] on button "Cargar archivo" at bounding box center [270, 287] width 58 height 15
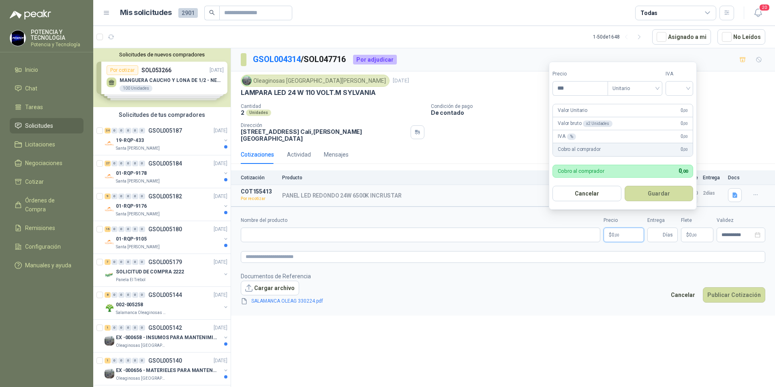
drag, startPoint x: 634, startPoint y: 229, endPoint x: 491, endPoint y: 216, distance: 143.6
click at [491, 216] on div "**********" at bounding box center [503, 229] width 524 height 26
type input "********"
click at [681, 92] on input "search" at bounding box center [679, 87] width 18 height 12
drag, startPoint x: 682, startPoint y: 102, endPoint x: 669, endPoint y: 123, distance: 24.7
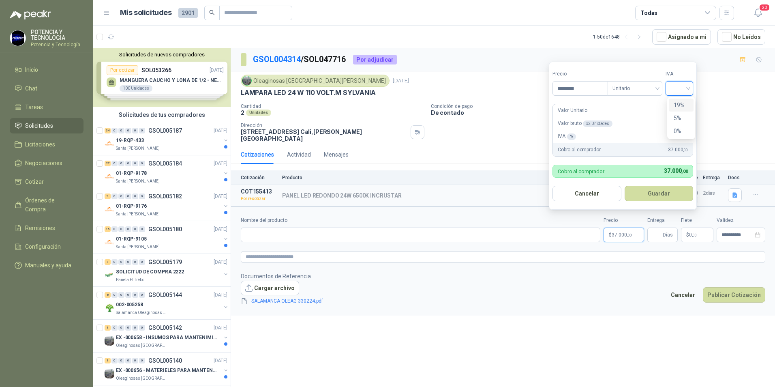
click at [681, 102] on div "19%" at bounding box center [680, 104] width 15 height 9
click at [658, 198] on button "Guardar" at bounding box center [660, 193] width 70 height 15
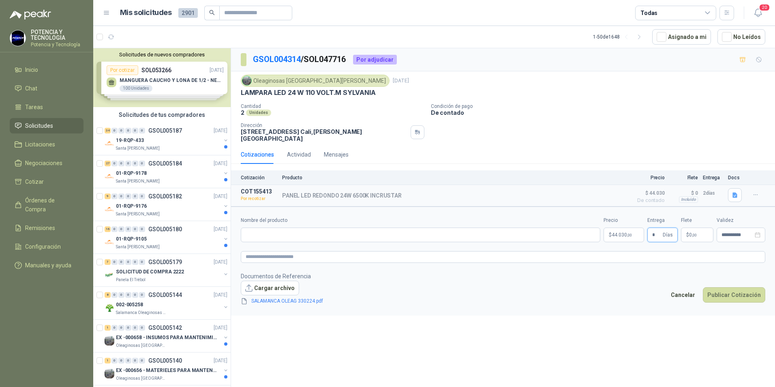
type input "*"
click at [329, 241] on form "**********" at bounding box center [503, 260] width 544 height 109
click at [330, 236] on input "Nombre del producto" at bounding box center [420, 234] width 359 height 15
drag, startPoint x: 416, startPoint y: 182, endPoint x: 282, endPoint y: 194, distance: 134.3
click at [282, 194] on article "COT155413 Por recotizar PANEL LED REDONDO 24W 6500K INCRUSTAR Detalles $ 44.030…" at bounding box center [503, 195] width 544 height 21
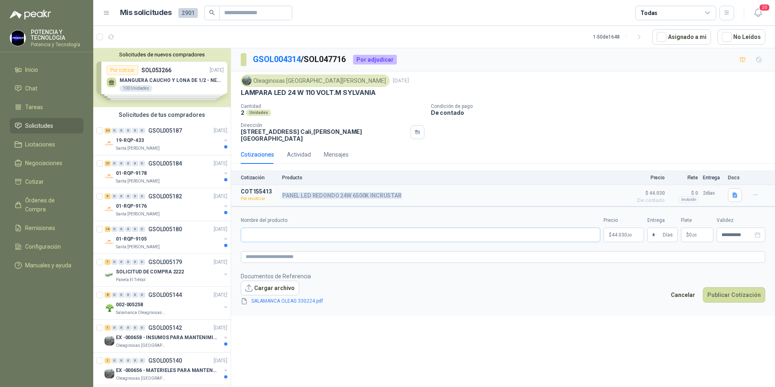
copy p "PANEL LED REDONDO 24W 6500K INCRUSTAR"
click at [274, 227] on input "Nombre del producto" at bounding box center [420, 234] width 359 height 15
paste input "**********"
type input "**********"
click at [275, 251] on textarea at bounding box center [503, 257] width 524 height 12
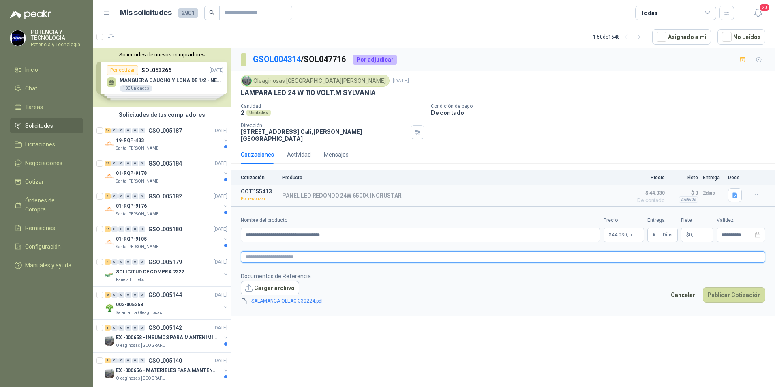
paste textarea "**********"
type textarea "**********"
click at [742, 288] on button "Publicar Cotización" at bounding box center [734, 294] width 62 height 15
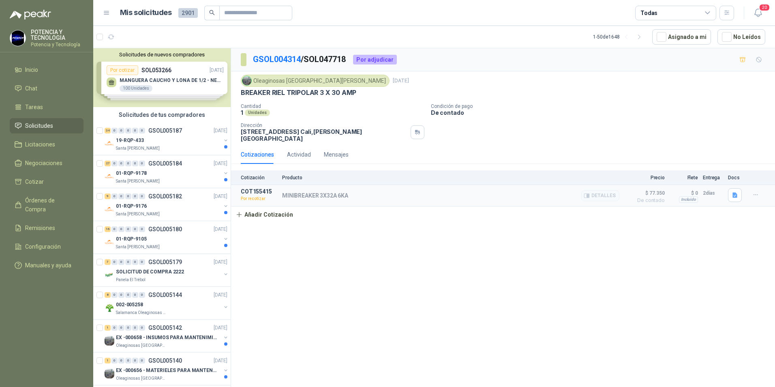
click at [732, 197] on div at bounding box center [736, 195] width 16 height 15
click at [733, 192] on icon "button" at bounding box center [734, 195] width 7 height 7
click at [655, 173] on button "OLEAOGINOSAS SAN [PERSON_NAME] 322741.pdf" at bounding box center [672, 171] width 130 height 9
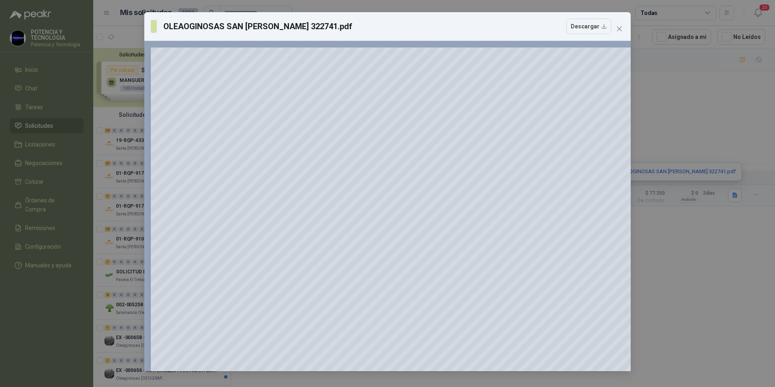
click at [6, 344] on div "OLEAOGINOSAS SAN [PERSON_NAME] 322741.pdf Descargar 150 %" at bounding box center [387, 193] width 775 height 387
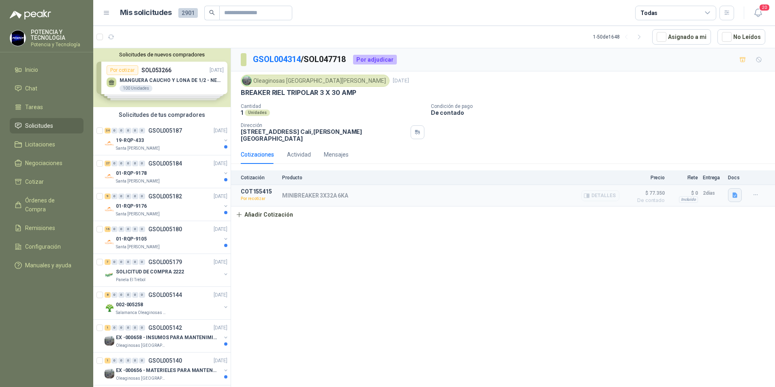
click at [731, 188] on button "button" at bounding box center [735, 195] width 14 height 14
click at [705, 171] on button "OLEAOGINOSAS SAN [PERSON_NAME] 322741.pdf" at bounding box center [672, 171] width 130 height 9
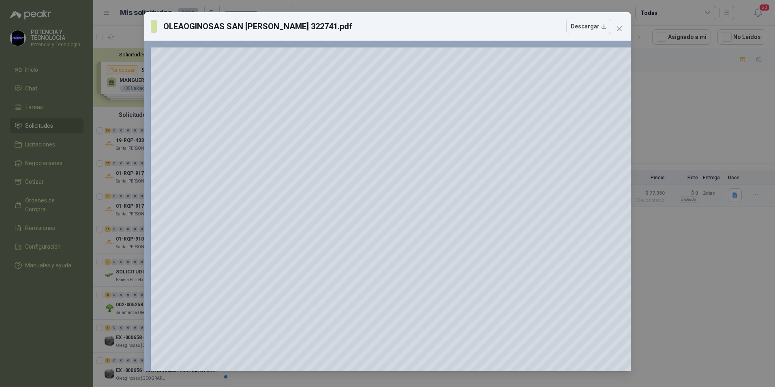
click at [107, 65] on div "OLEAOGINOSAS SAN [PERSON_NAME] 322741.pdf Descargar 150 %" at bounding box center [387, 193] width 775 height 387
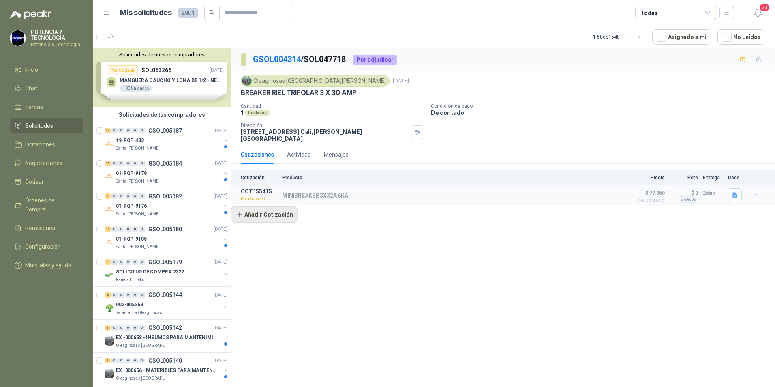
click at [248, 212] on button "Añadir Cotización" at bounding box center [264, 214] width 66 height 16
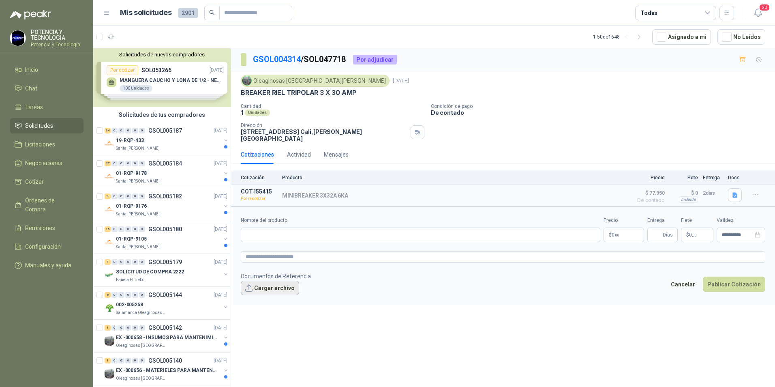
click at [278, 280] on button "Cargar archivo" at bounding box center [270, 287] width 58 height 15
click at [504, 229] on input "Nombre del producto" at bounding box center [420, 234] width 359 height 15
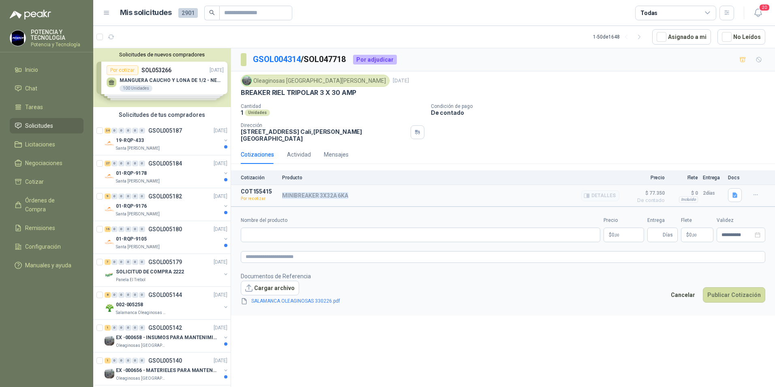
drag, startPoint x: 375, startPoint y: 189, endPoint x: 278, endPoint y: 194, distance: 97.7
click at [278, 194] on article "COT155415 Por recotizar MINIBREAKER 3X32A 6KA Detalles $ 77.350 De contado $ 77…" at bounding box center [503, 195] width 544 height 21
copy article "MINIBREAKER 3X32A 6KA"
click at [284, 227] on input "Nombre del producto" at bounding box center [420, 234] width 359 height 15
paste input "**********"
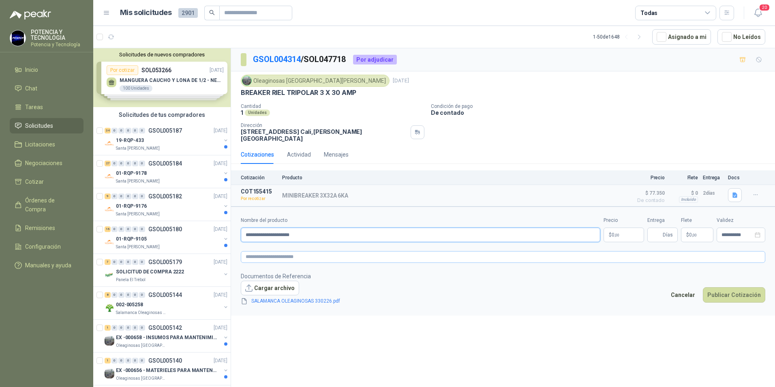
type input "**********"
click at [285, 251] on textarea at bounding box center [503, 257] width 524 height 12
paste textarea "**********"
type textarea "**********"
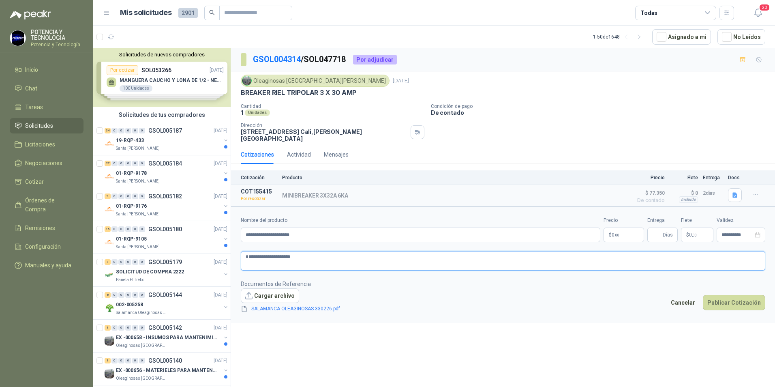
type textarea "**********"
drag, startPoint x: 643, startPoint y: 235, endPoint x: 642, endPoint y: 231, distance: 4.1
click at [642, 235] on p "$ 0 ,00" at bounding box center [623, 234] width 41 height 15
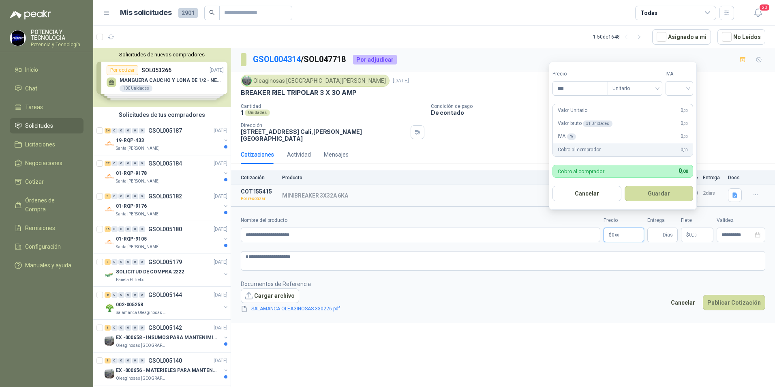
click at [515, 83] on body "POTENCIA Y TECNOLOGIA Potencia y Tecnología Inicio Chat Tareas Solicitudes Lici…" at bounding box center [387, 193] width 775 height 387
type input "********"
click at [696, 94] on form "Precio ******** Tipo Unitario IVA Valor Unitario 65.000 ,00 Valor bruto x 1 Uni…" at bounding box center [623, 136] width 148 height 148
click at [688, 89] on input "search" at bounding box center [679, 87] width 18 height 12
click at [678, 109] on div "19%" at bounding box center [680, 104] width 25 height 13
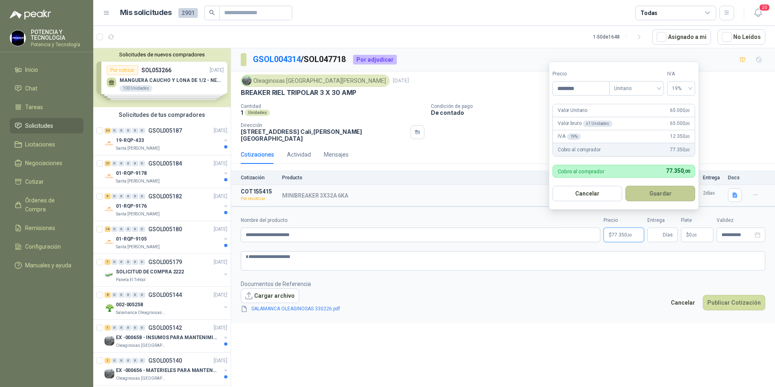
click at [677, 200] on button "Guardar" at bounding box center [660, 193] width 70 height 15
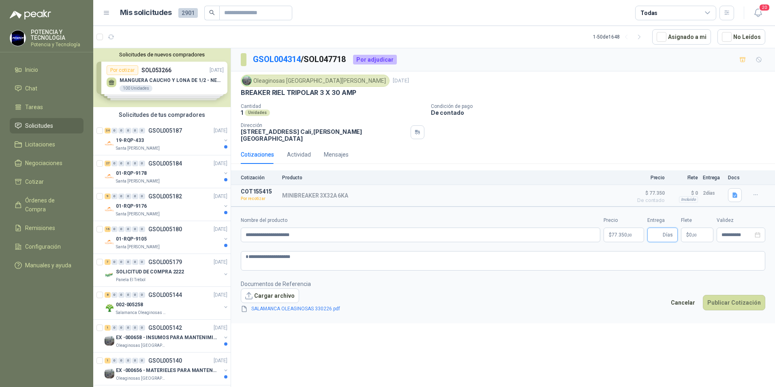
click at [653, 228] on input "Entrega" at bounding box center [656, 235] width 9 height 14
type input "*"
click at [747, 303] on button "Publicar Cotización" at bounding box center [734, 302] width 62 height 15
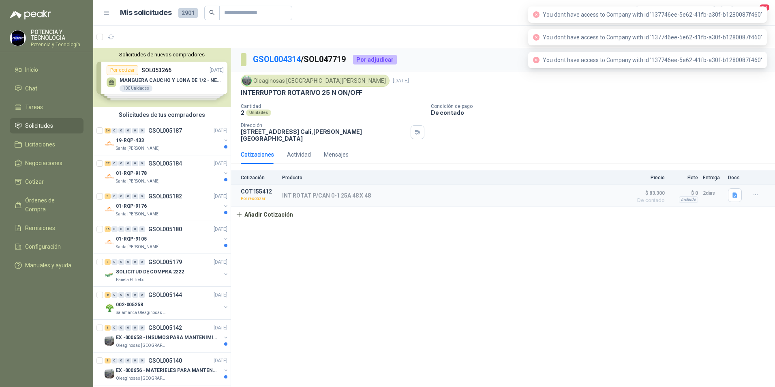
click at [502, 128] on div "Cantidad 2 Unidades Condición de pago De contado Dirección [STREET_ADDRESS][PER…" at bounding box center [503, 122] width 524 height 38
click at [734, 194] on button "button" at bounding box center [735, 195] width 14 height 14
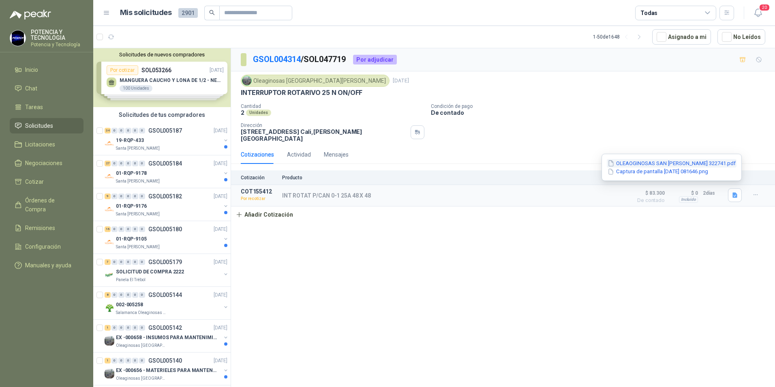
click at [683, 163] on button "OLEAOGINOSAS SAN [PERSON_NAME] 322741.pdf" at bounding box center [672, 163] width 130 height 9
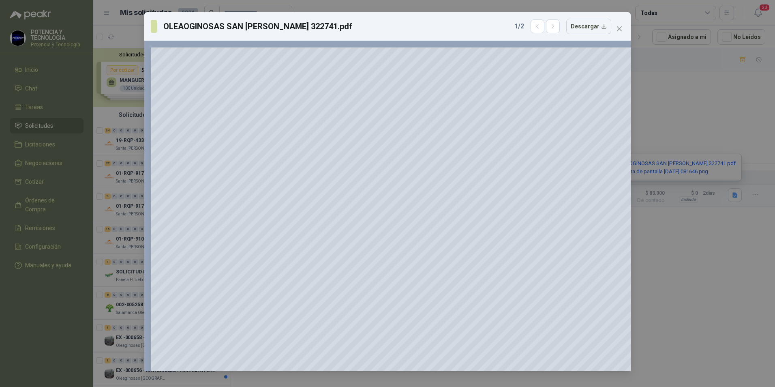
click at [749, 189] on div "OLEAOGINOSAS SAN [PERSON_NAME] 322741.pdf 1 / 2 Descargar 150 %" at bounding box center [387, 193] width 775 height 387
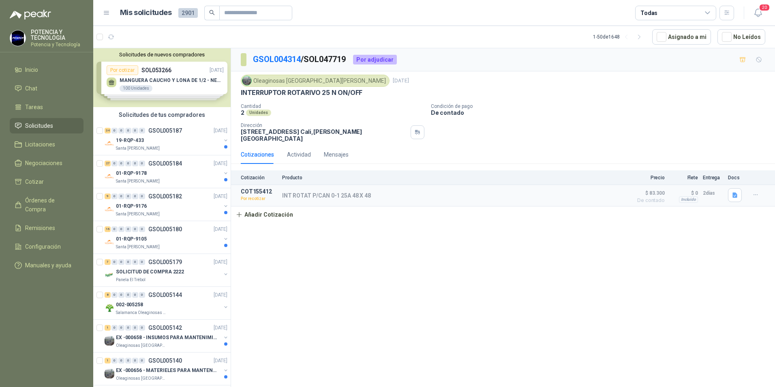
drag, startPoint x: 0, startPoint y: 365, endPoint x: 23, endPoint y: 348, distance: 28.4
click at [0, 365] on html "POTENCIA Y TECNOLOGIA Potencia y Tecnología Inicio Chat Tareas Solicitudes Lici…" at bounding box center [387, 193] width 775 height 387
drag, startPoint x: 733, startPoint y: 189, endPoint x: 730, endPoint y: 193, distance: 5.5
click at [732, 192] on icon "button" at bounding box center [734, 195] width 7 height 7
click at [648, 161] on button "OLEAOGINOSAS SAN [PERSON_NAME] 322741.pdf" at bounding box center [672, 163] width 130 height 9
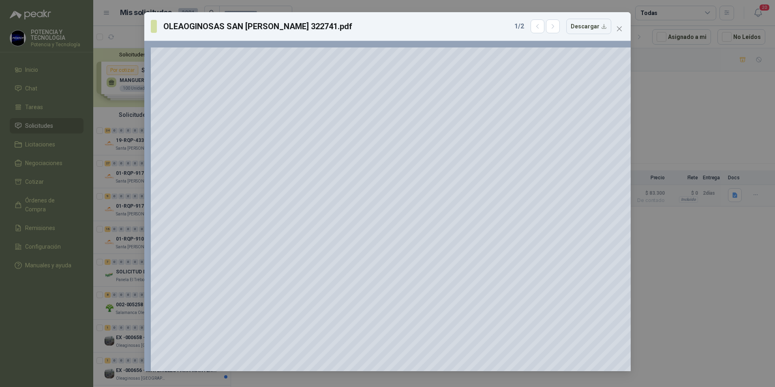
drag, startPoint x: 103, startPoint y: 260, endPoint x: 256, endPoint y: 237, distance: 155.3
click at [102, 261] on div "OLEAOGINOSAS SAN [PERSON_NAME] 322741.pdf 1 / 2 Descargar 150 %" at bounding box center [387, 193] width 775 height 387
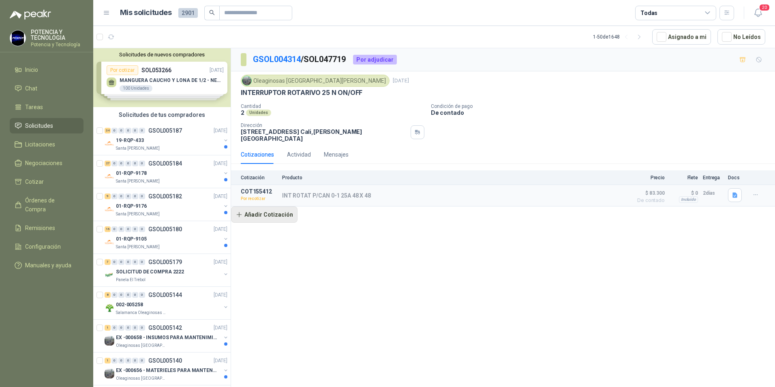
click at [254, 211] on button "Añadir Cotización" at bounding box center [264, 214] width 66 height 16
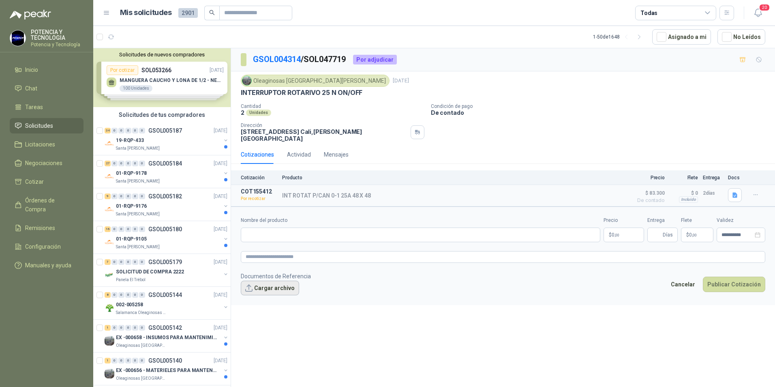
click at [271, 288] on button "Cargar archivo" at bounding box center [270, 287] width 58 height 15
click at [615, 235] on p "$ 0 ,00" at bounding box center [623, 234] width 41 height 15
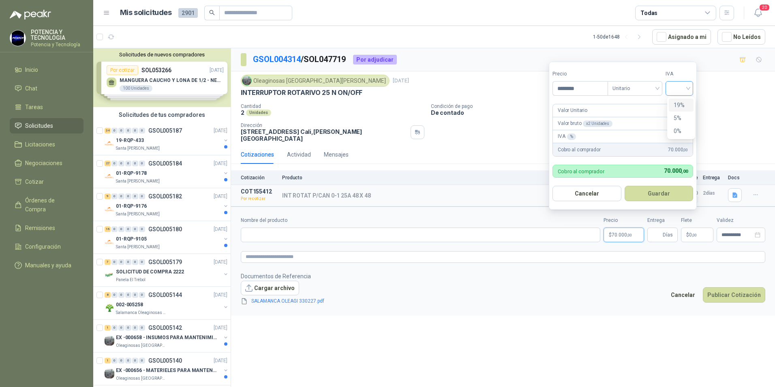
click at [683, 94] on span at bounding box center [679, 88] width 18 height 14
type input "********"
click at [678, 108] on div "19%" at bounding box center [680, 104] width 15 height 9
click at [668, 196] on button "Guardar" at bounding box center [660, 193] width 70 height 15
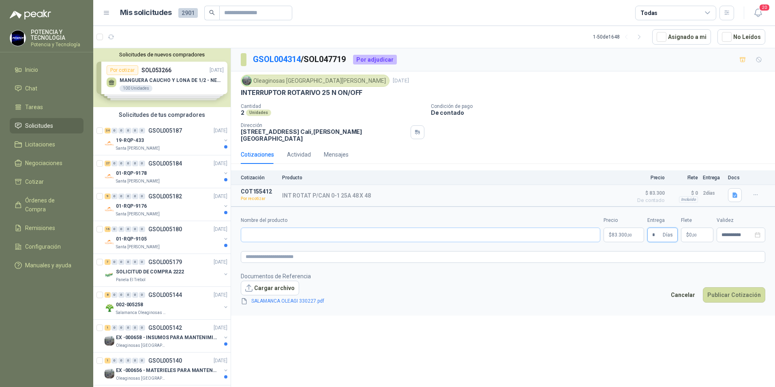
type input "*"
click at [367, 233] on input "Nombre del producto" at bounding box center [420, 234] width 359 height 15
drag, startPoint x: 384, startPoint y: 188, endPoint x: 280, endPoint y: 192, distance: 103.4
click at [280, 192] on article "COT155412 Por recotizar INT ROTAT P/CAN 0-1 25A 48 X 48 Detalles $ 83.300 De co…" at bounding box center [503, 195] width 544 height 21
copy p "INT ROTAT P/CAN 0-1 25A 48 X 48"
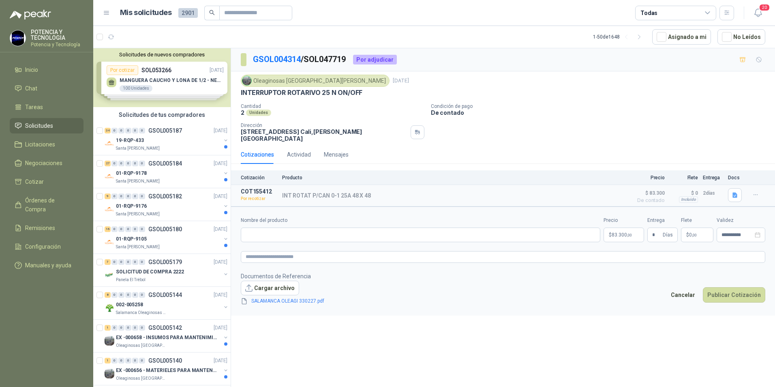
click at [274, 239] on form "**********" at bounding box center [503, 260] width 544 height 109
click at [273, 229] on input "Nombre del producto" at bounding box center [420, 234] width 359 height 15
paste input "**********"
type input "**********"
click at [284, 251] on textarea at bounding box center [503, 257] width 524 height 12
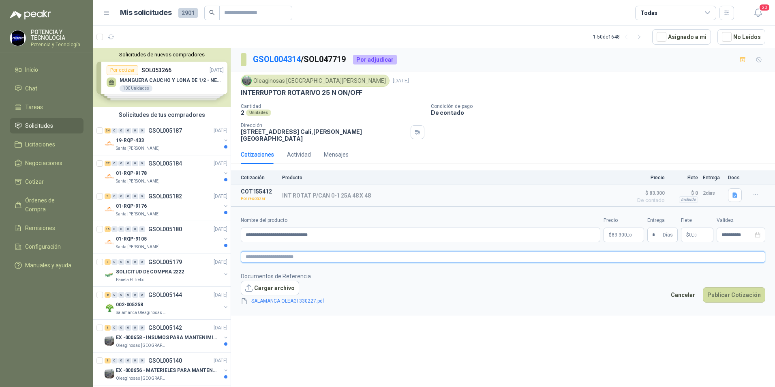
paste textarea "**********"
type textarea "**********"
click at [754, 292] on button "Publicar Cotización" at bounding box center [734, 294] width 62 height 15
